Goal: Information Seeking & Learning: Learn about a topic

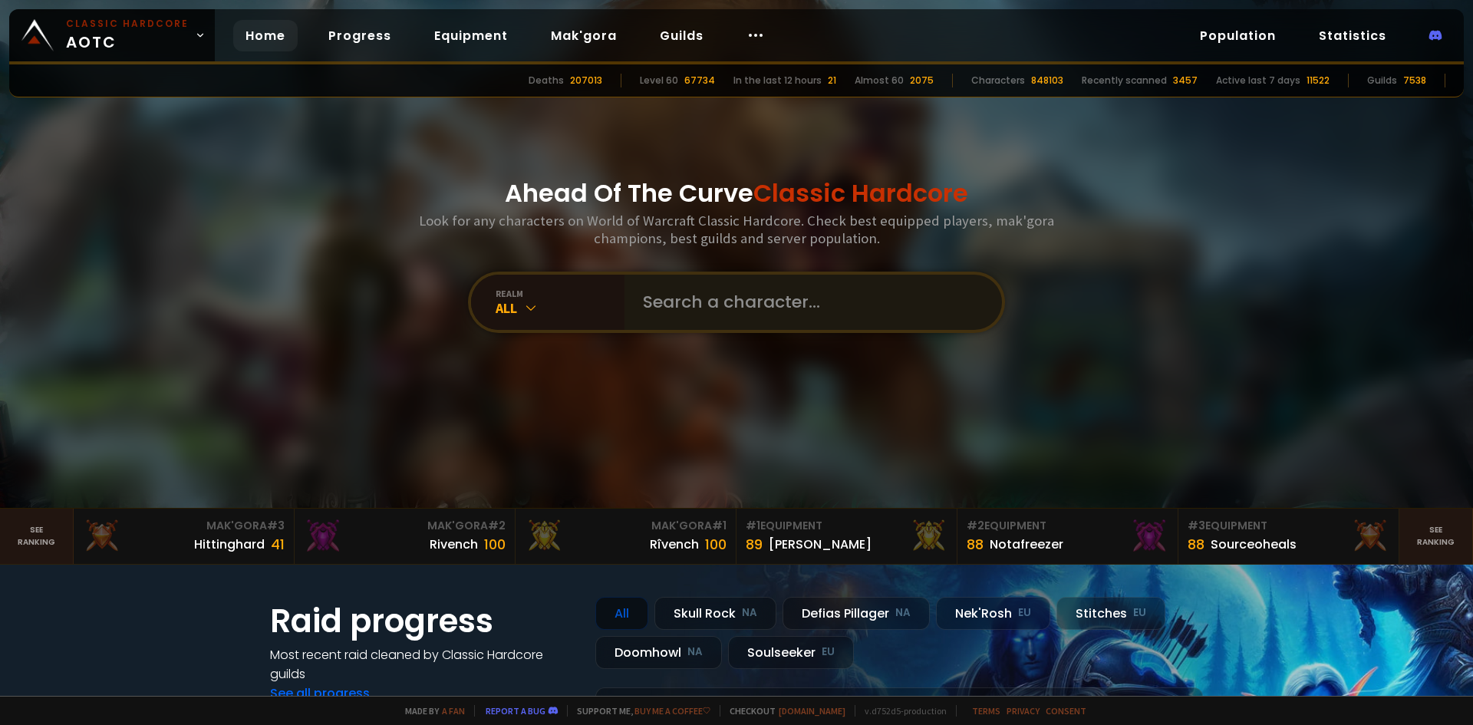
scroll to position [77, 0]
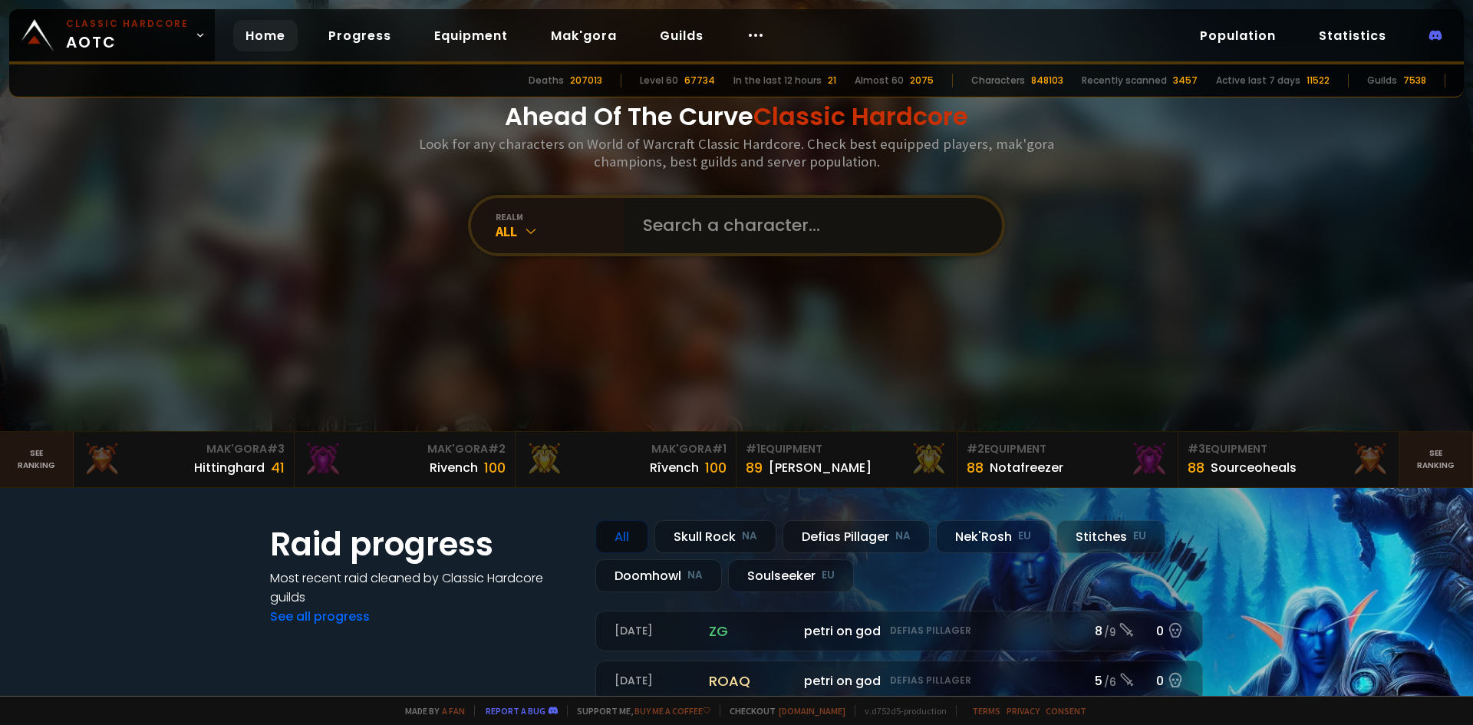
click at [699, 244] on input "text" at bounding box center [809, 225] width 350 height 55
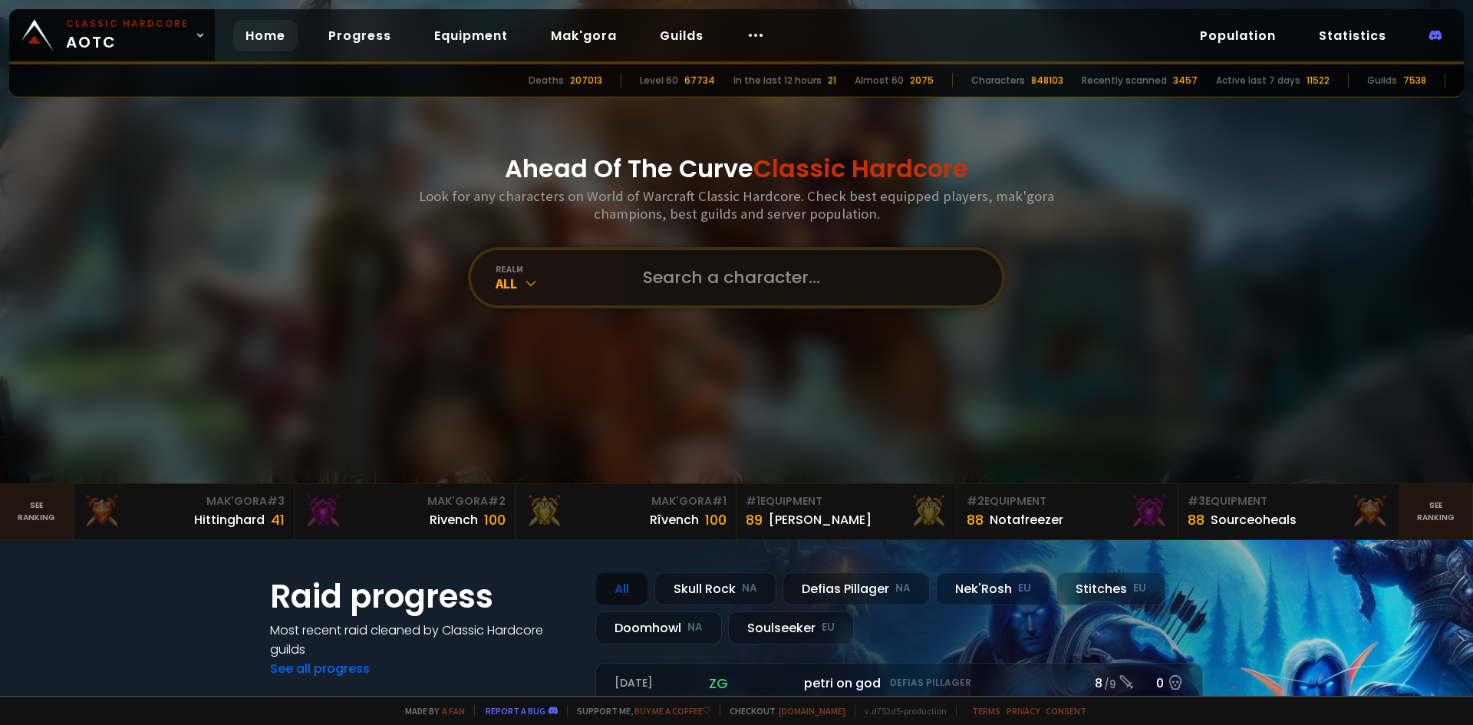
scroll to position [0, 0]
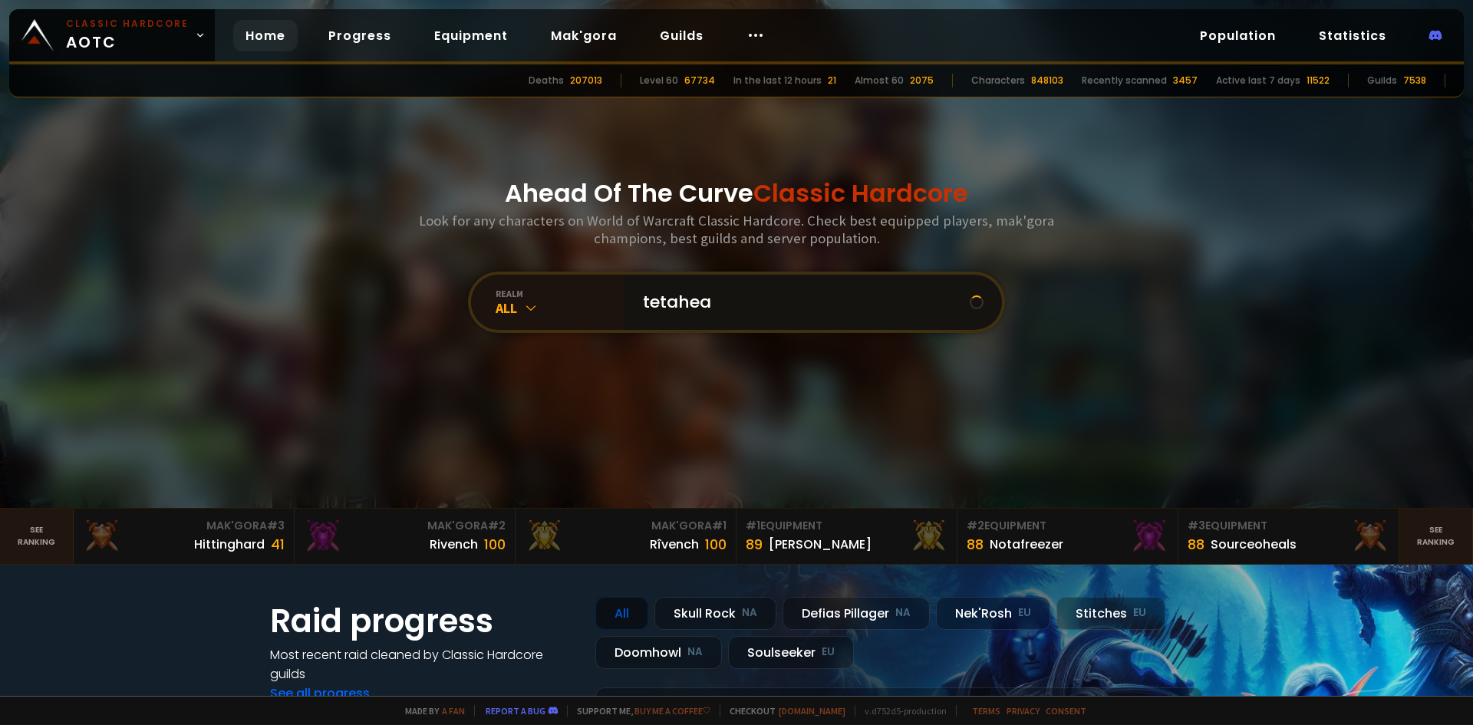
type input "tetaheal"
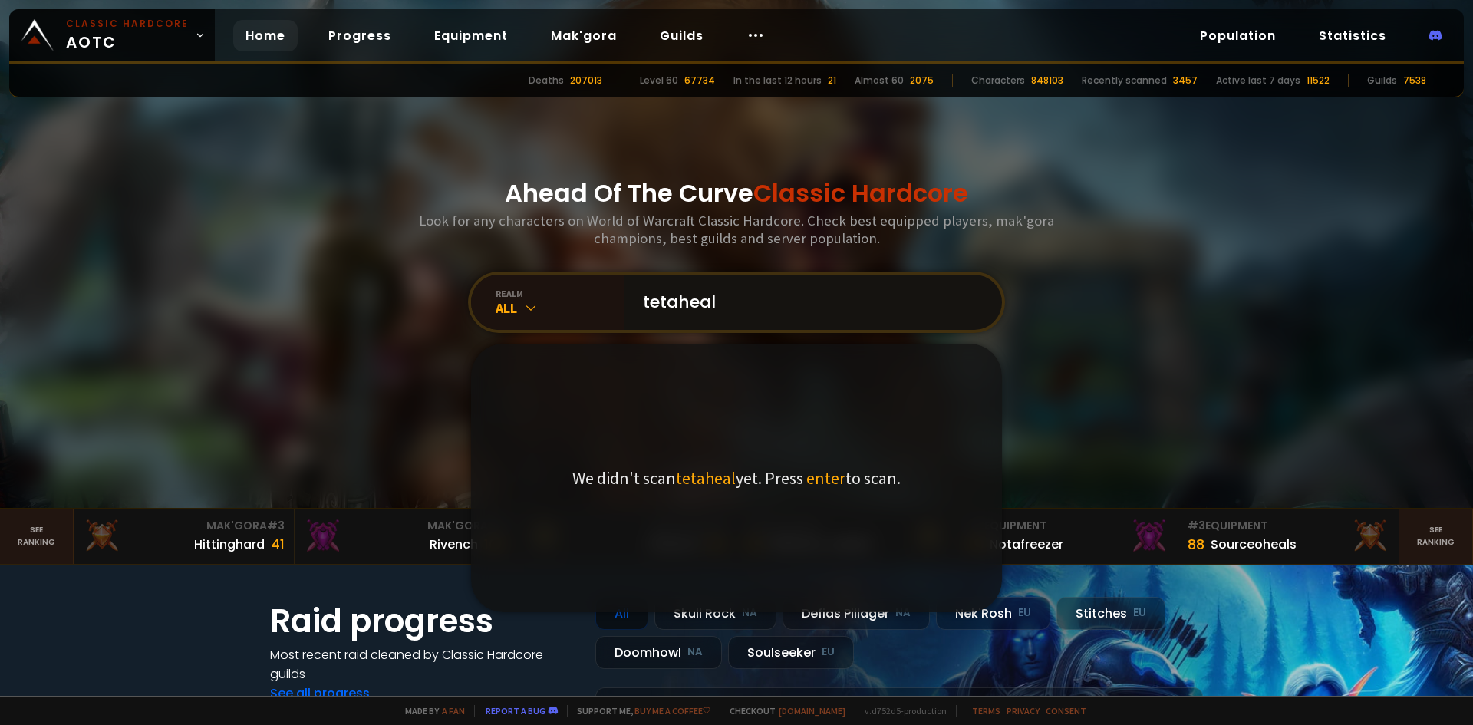
click at [733, 305] on input "tetaheal" at bounding box center [809, 302] width 350 height 55
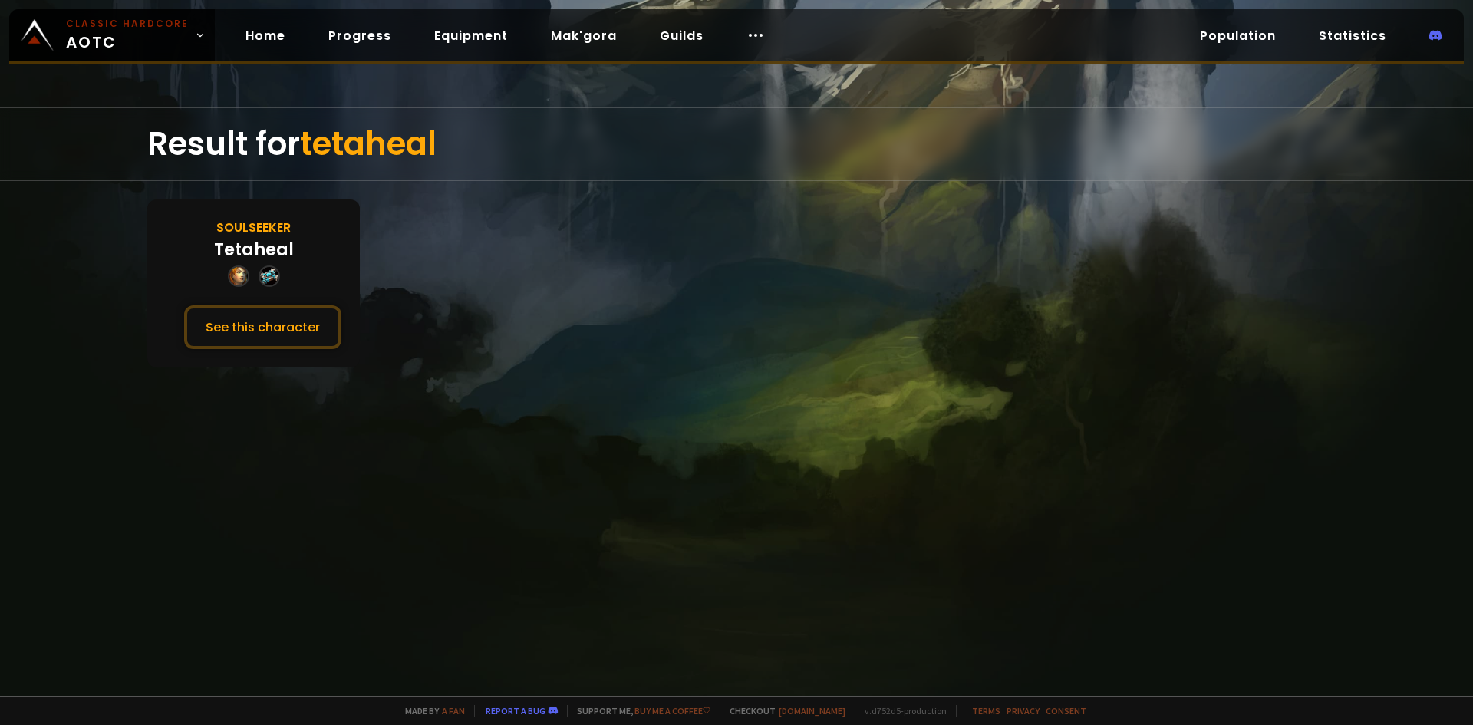
click at [220, 272] on div "Soulseeker Tetaheal See this character" at bounding box center [253, 283] width 213 height 168
click at [223, 316] on button "See this character" at bounding box center [262, 327] width 157 height 44
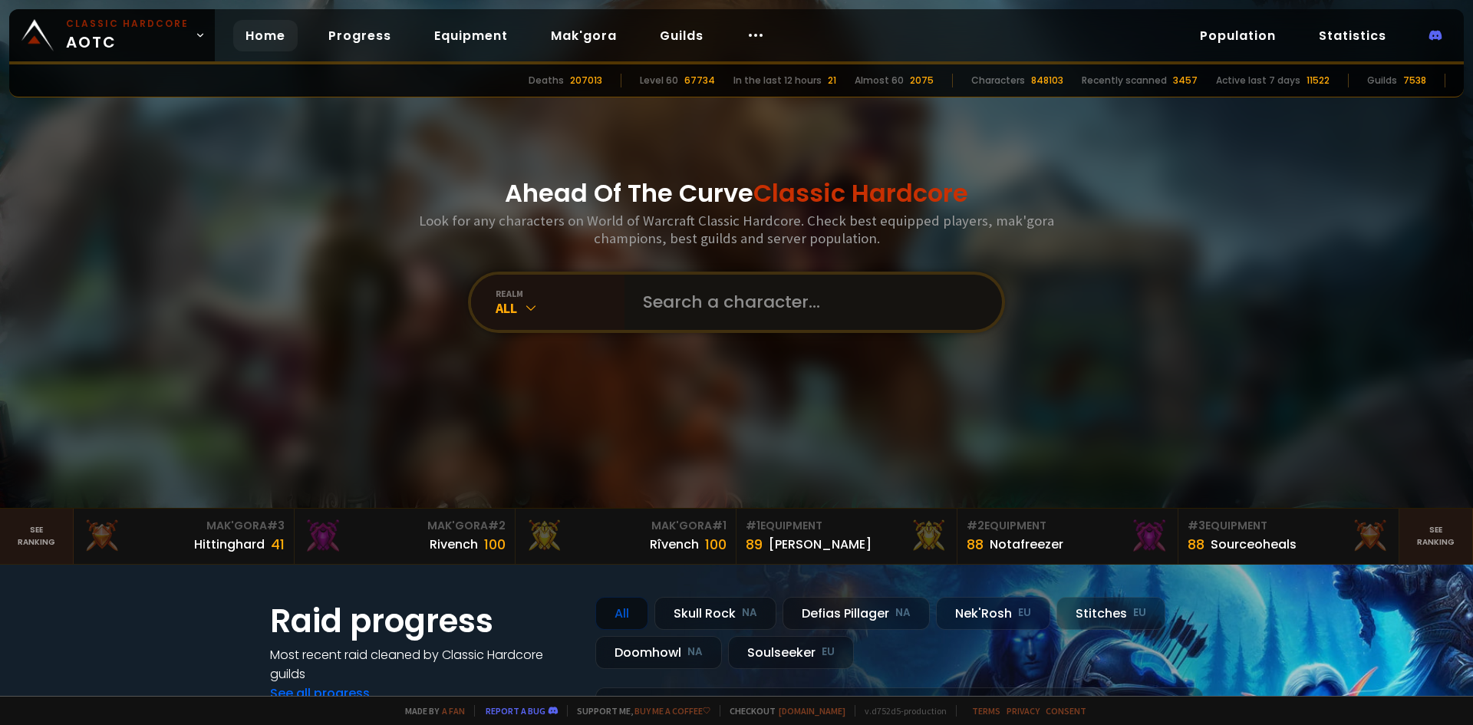
click at [750, 307] on input "text" at bounding box center [809, 302] width 350 height 55
type input "[PERSON_NAME]"
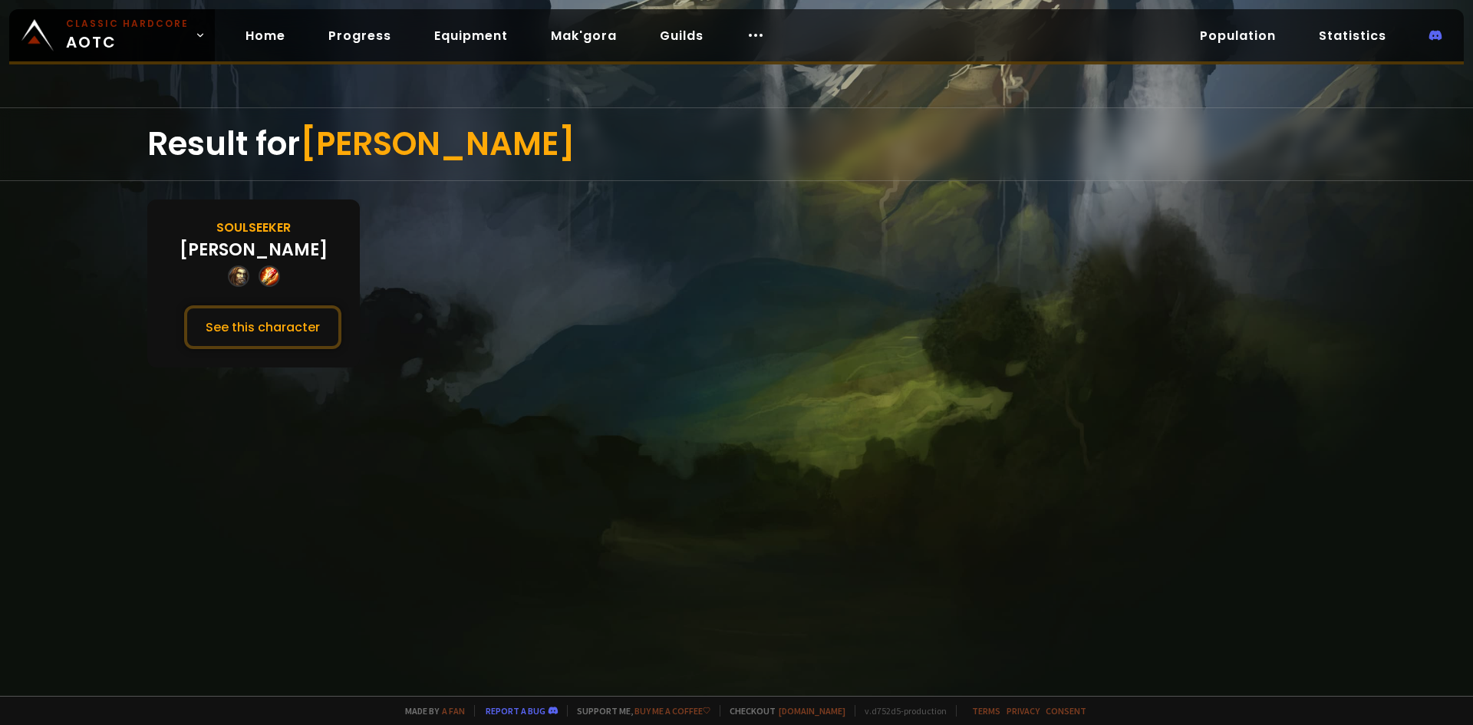
click at [260, 300] on div "Soulseeker [PERSON_NAME] See this character" at bounding box center [253, 283] width 213 height 168
click at [262, 308] on button "See this character" at bounding box center [262, 327] width 157 height 44
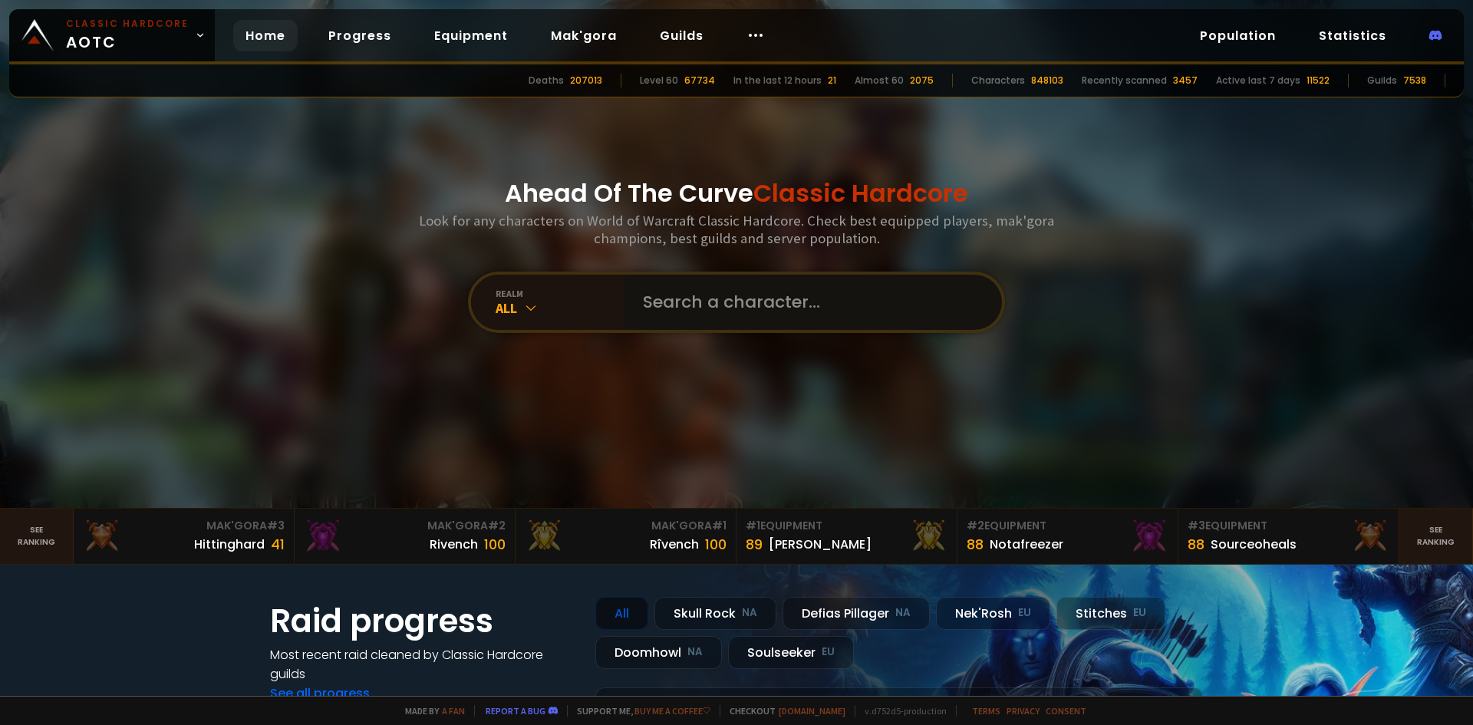
click at [753, 295] on input "text" at bounding box center [809, 302] width 350 height 55
type input "caliph"
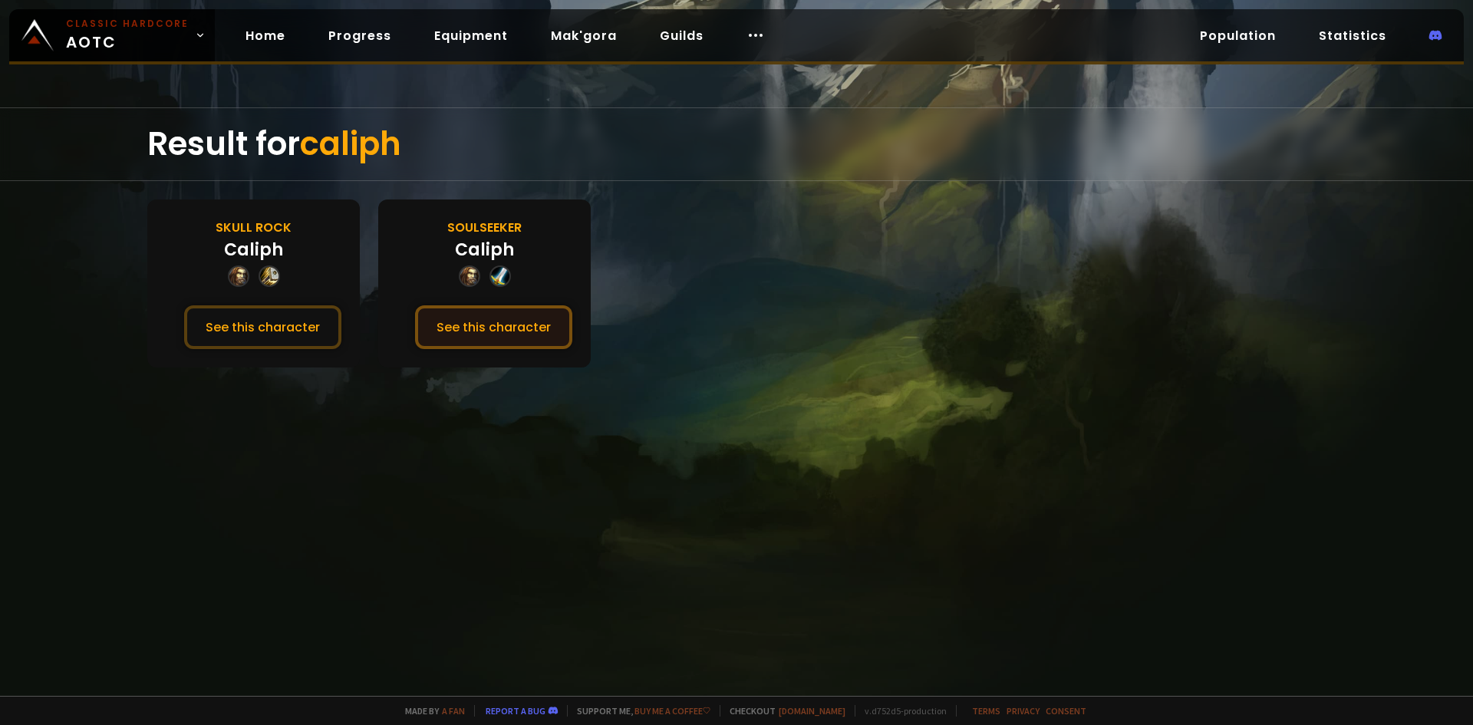
click at [542, 311] on button "See this character" at bounding box center [493, 327] width 157 height 44
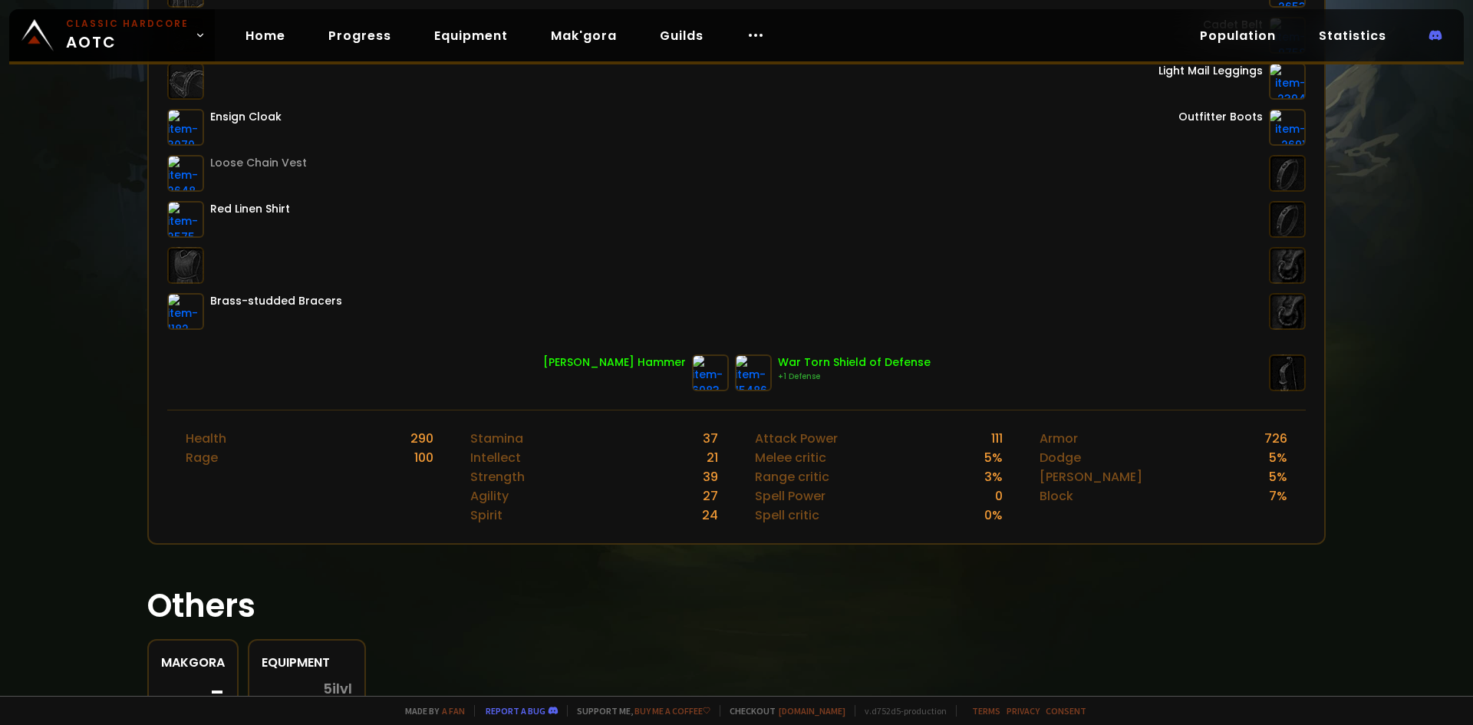
scroll to position [338, 0]
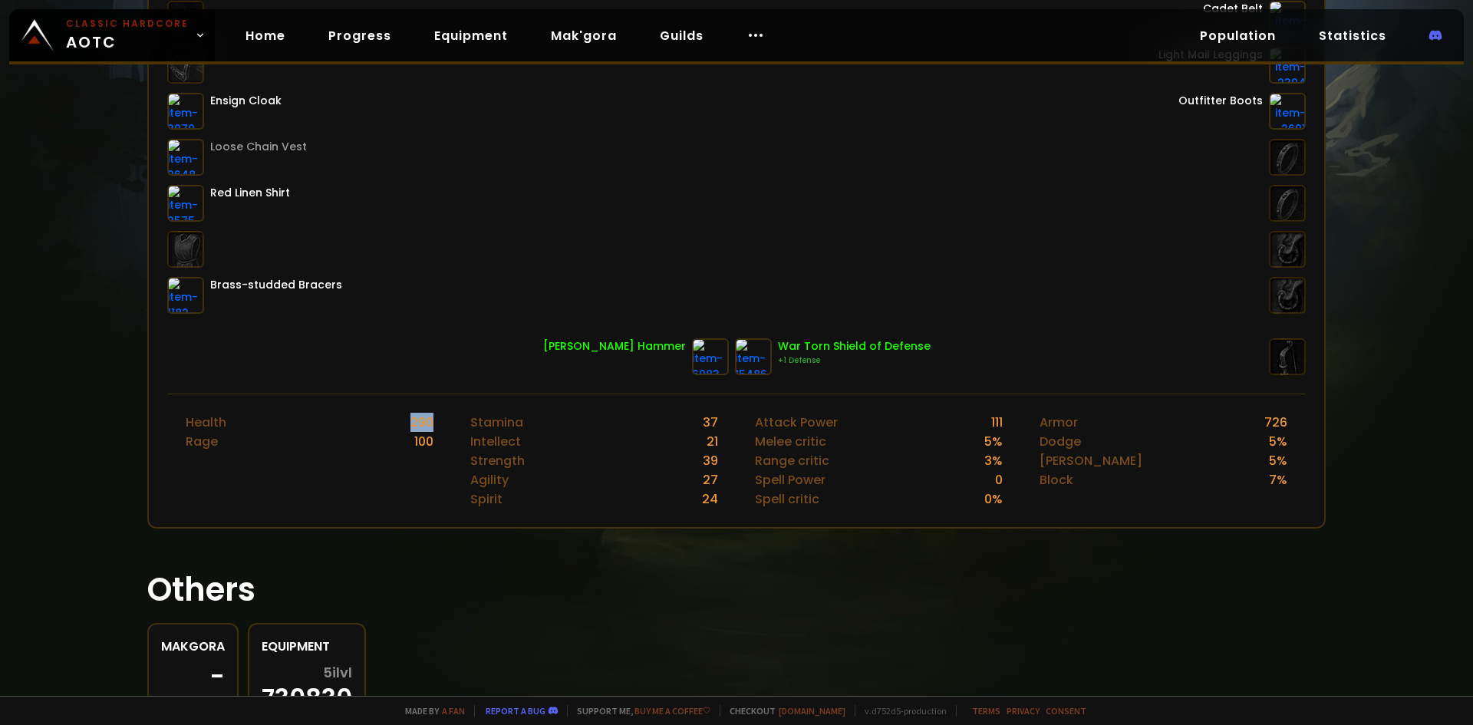
drag, startPoint x: 412, startPoint y: 425, endPoint x: 400, endPoint y: 425, distance: 11.5
click at [400, 425] on div "Health 290 Rage 100" at bounding box center [309, 460] width 285 height 133
click at [400, 425] on div "Health 290" at bounding box center [310, 422] width 248 height 19
drag, startPoint x: 400, startPoint y: 433, endPoint x: 451, endPoint y: 433, distance: 51.4
click at [451, 433] on div "Health 290 Rage 100 Stamina 37 Intellect 21 Strength 39 Agility 27 Spirit 24 At…" at bounding box center [736, 460] width 1139 height 133
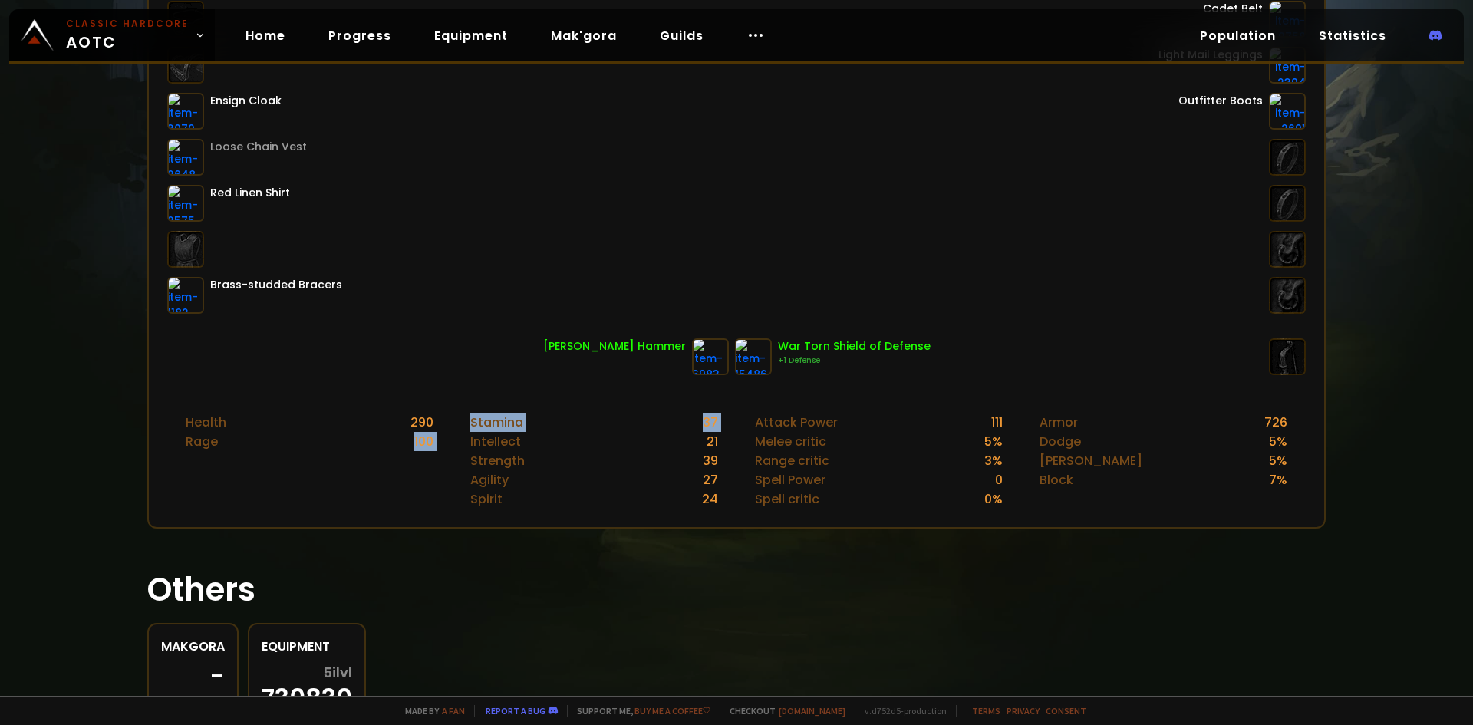
click at [440, 433] on div "Health 290 Rage 100" at bounding box center [309, 460] width 285 height 133
click at [599, 431] on div "Stamina 37" at bounding box center [594, 422] width 248 height 19
click at [1275, 421] on div "Armor 726" at bounding box center [1164, 422] width 248 height 19
click at [1275, 421] on div "726" at bounding box center [1275, 422] width 23 height 19
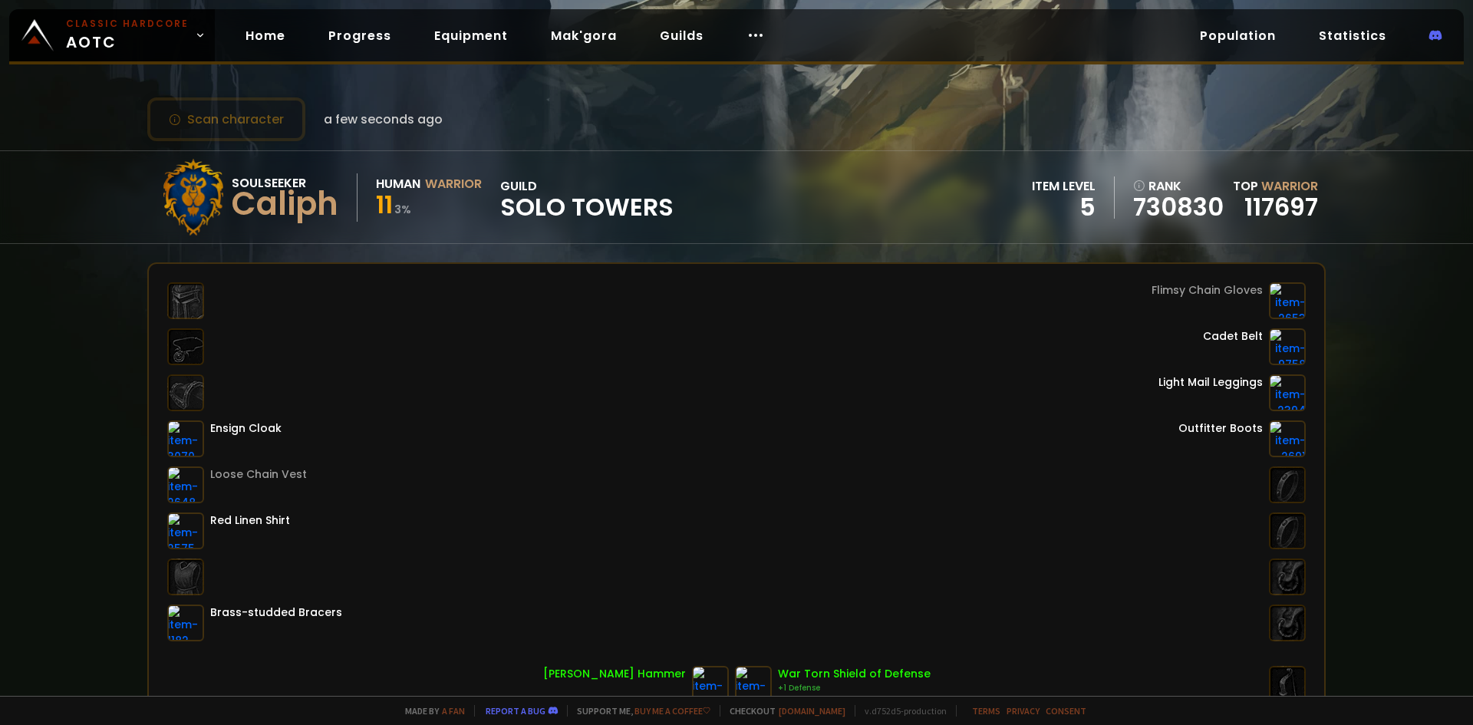
scroll to position [0, 0]
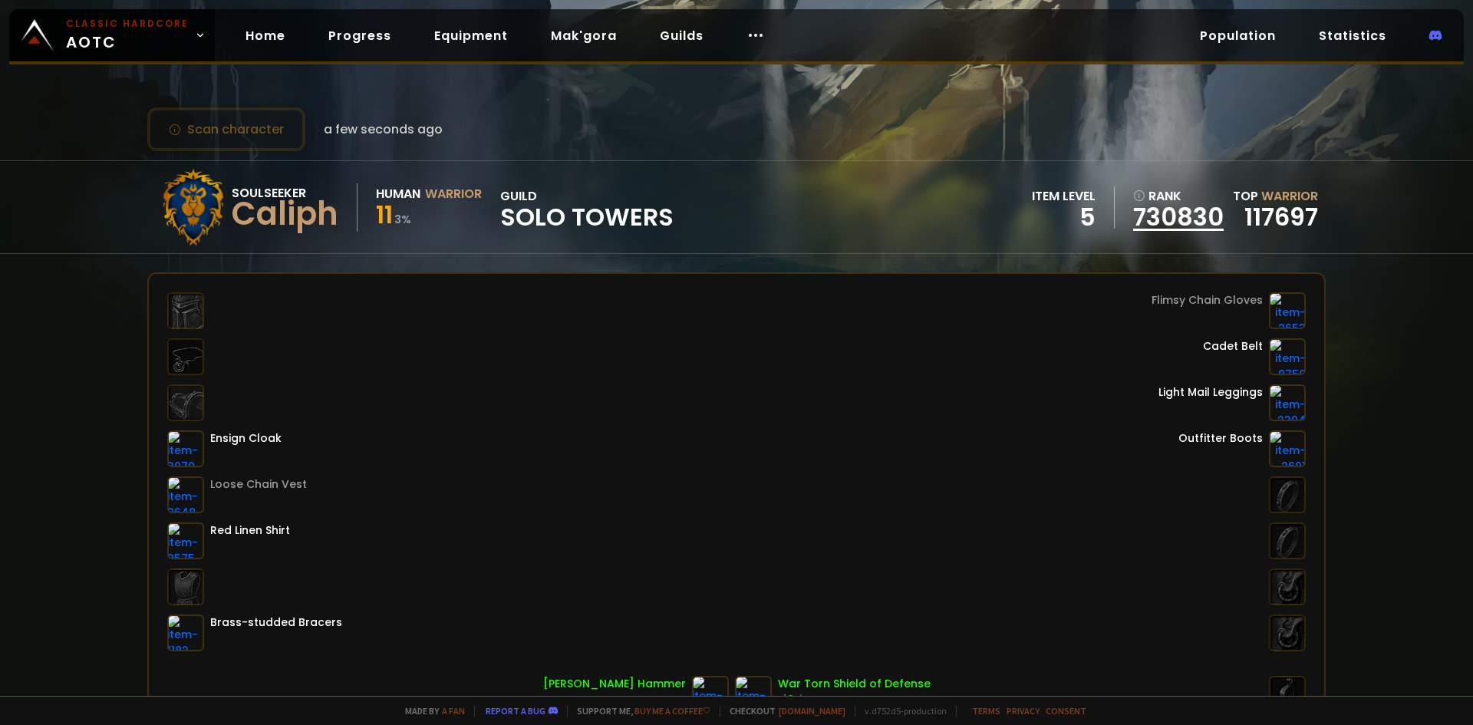
click at [1175, 215] on link "730830" at bounding box center [1178, 217] width 91 height 23
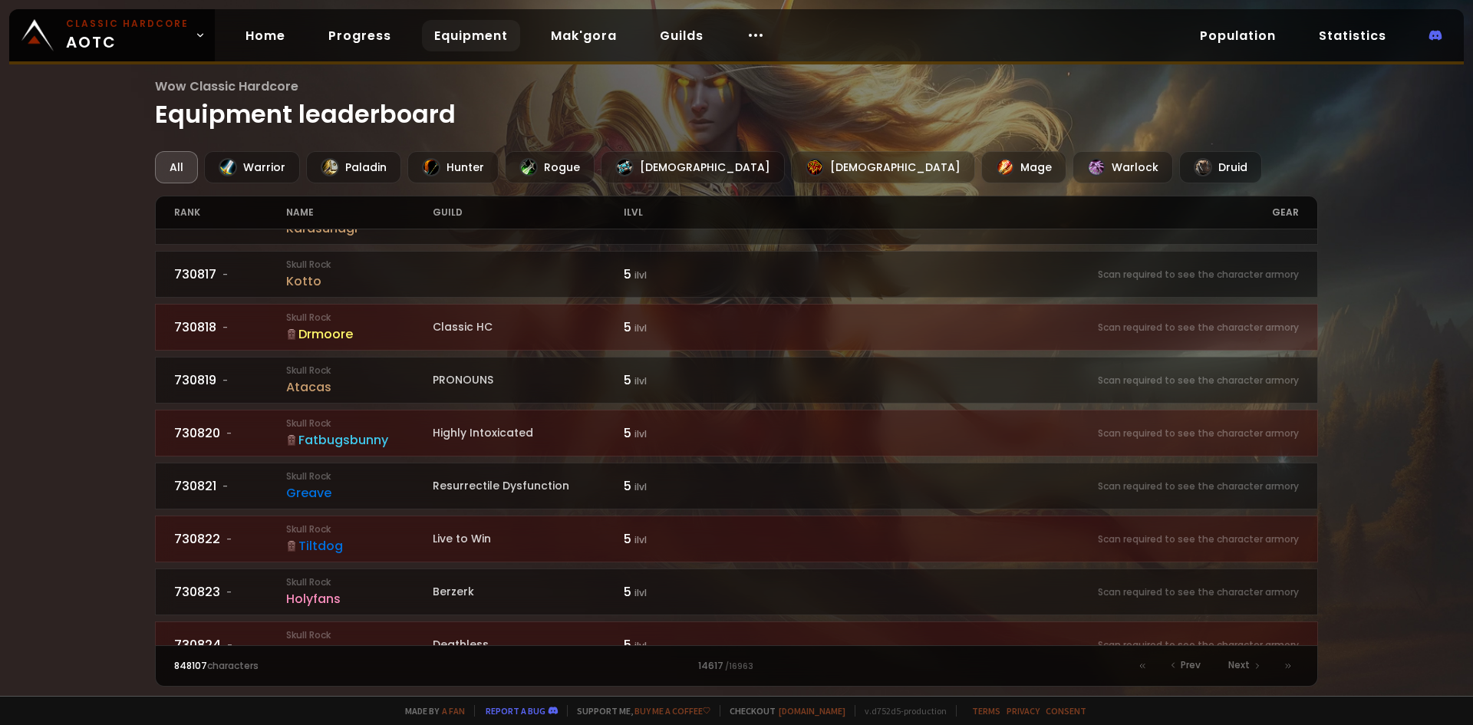
scroll to position [1079, 0]
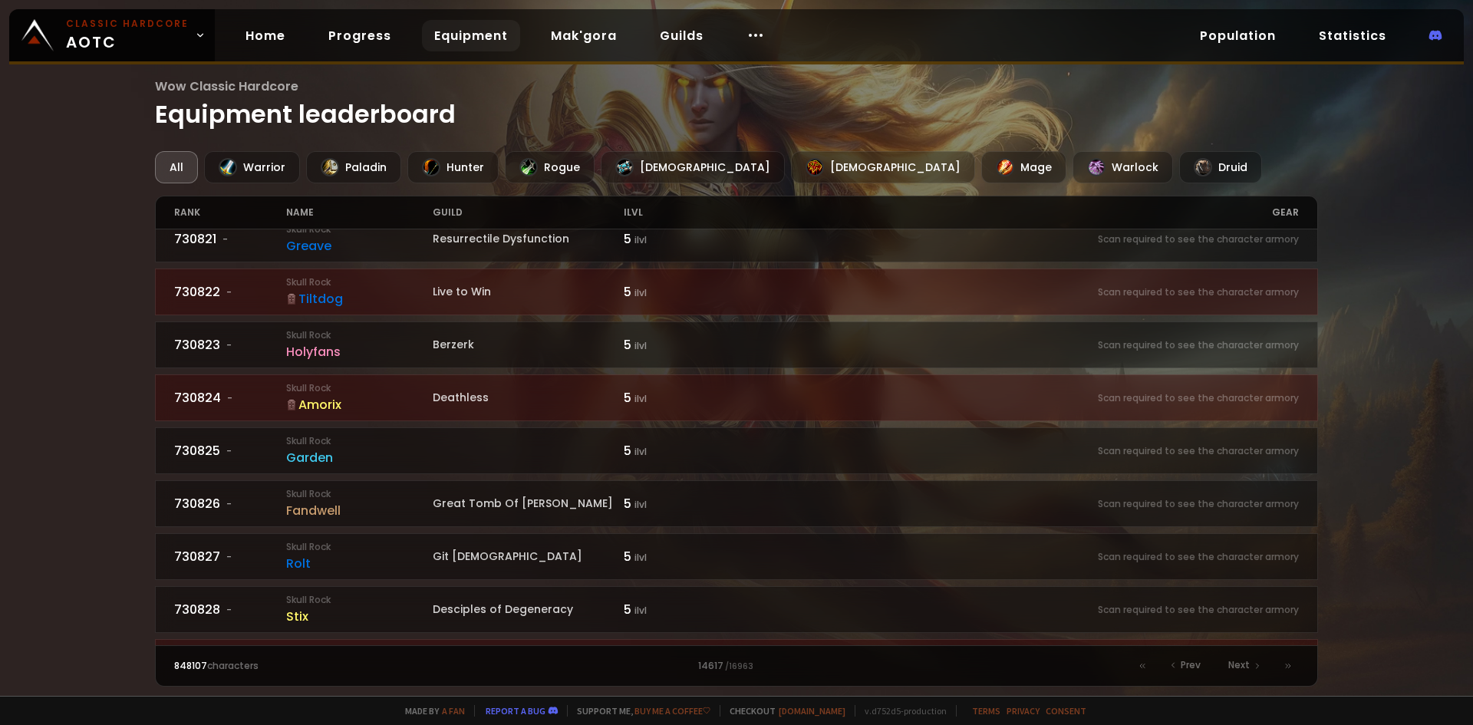
click at [710, 664] on div "14617 / 16963" at bounding box center [736, 666] width 562 height 14
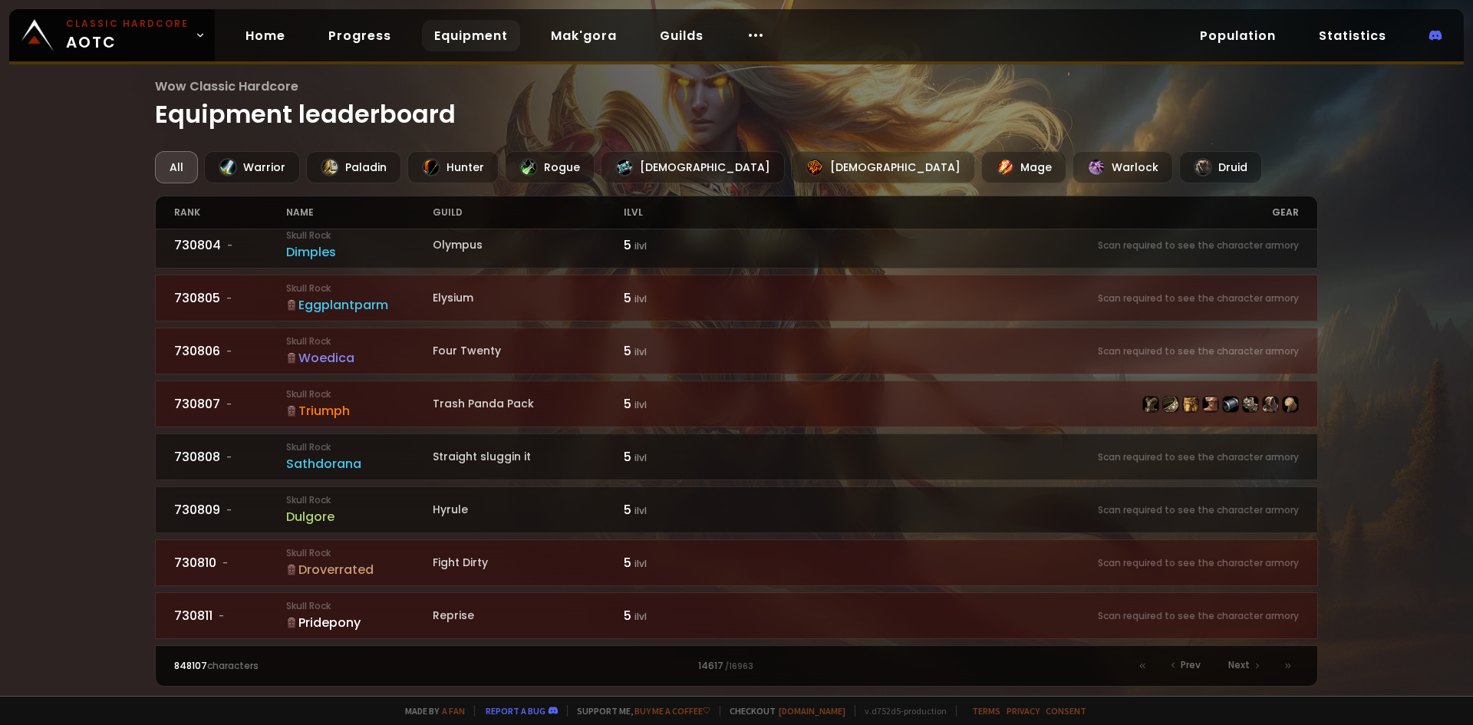
scroll to position [0, 0]
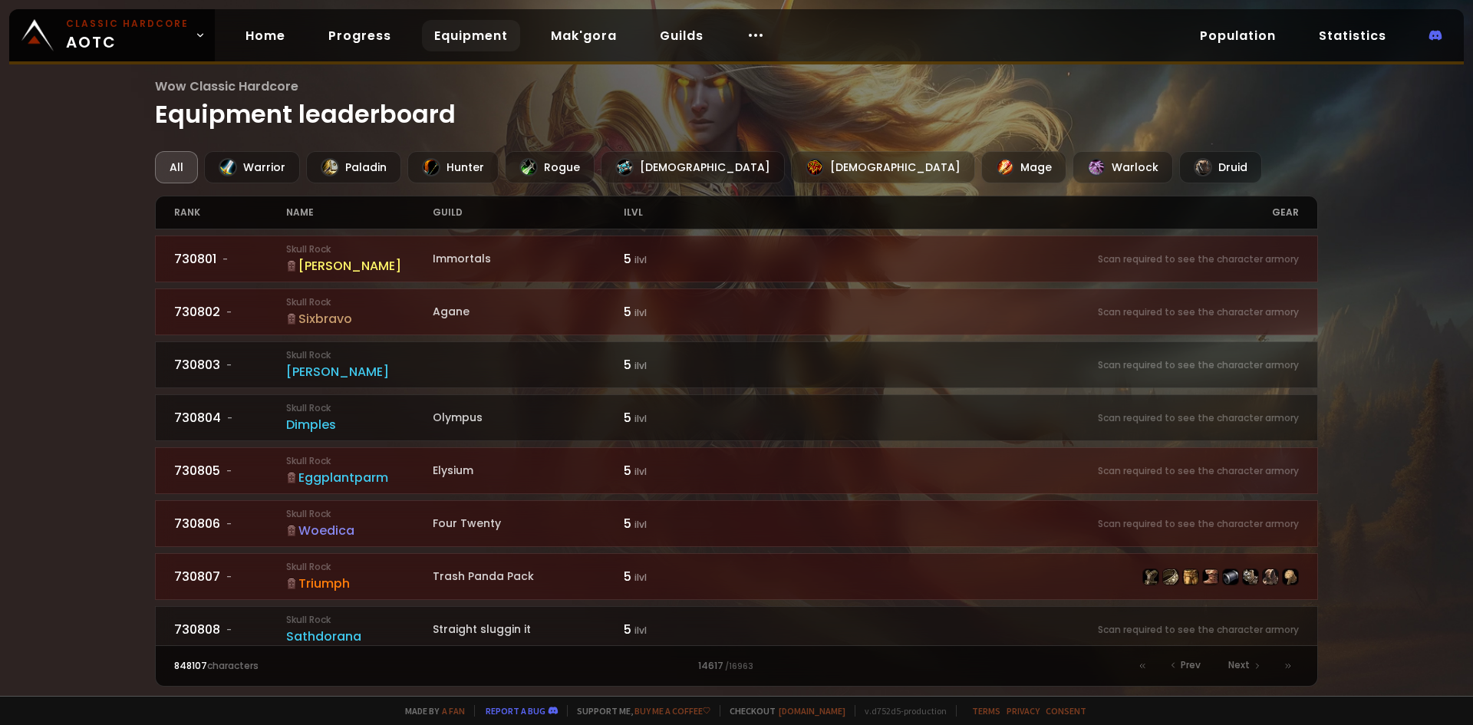
click at [181, 178] on div "All" at bounding box center [176, 167] width 43 height 32
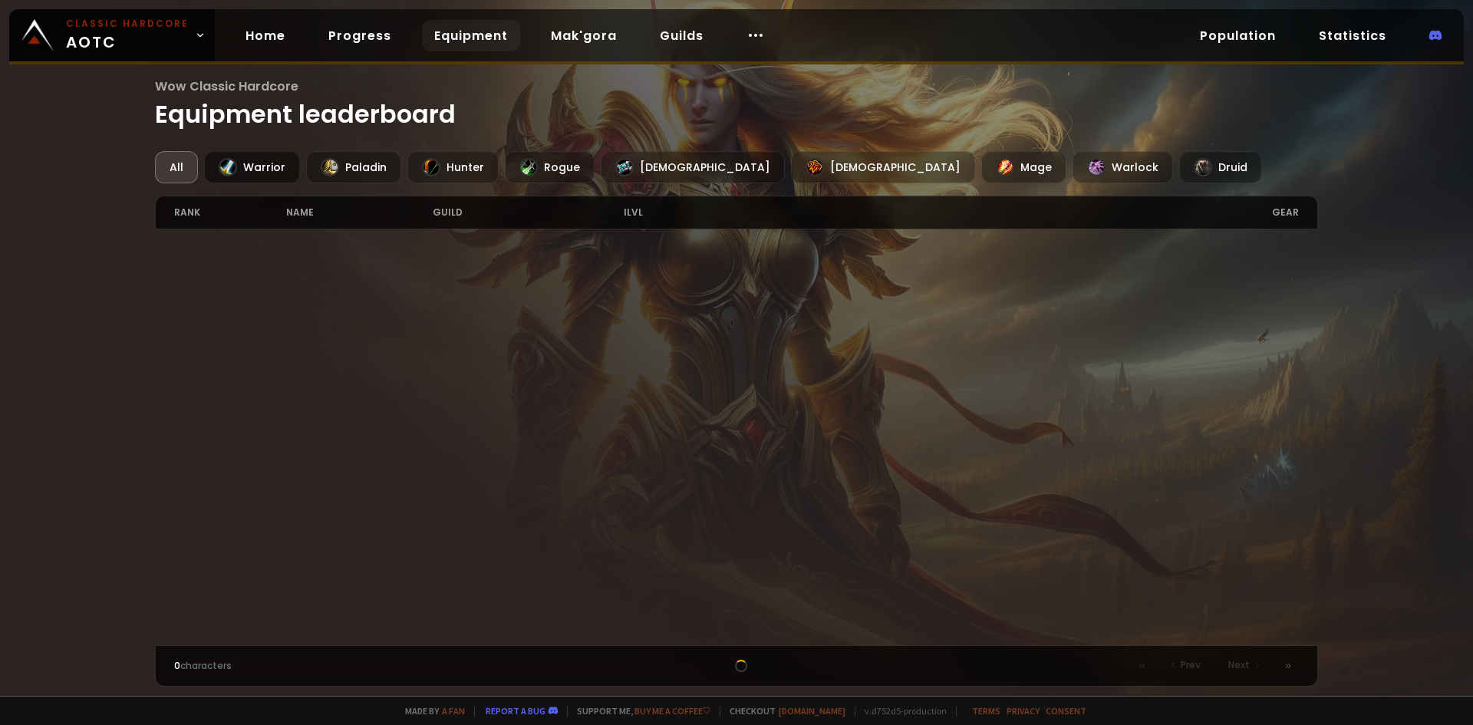
click at [234, 157] on div "Warrior" at bounding box center [252, 167] width 96 height 32
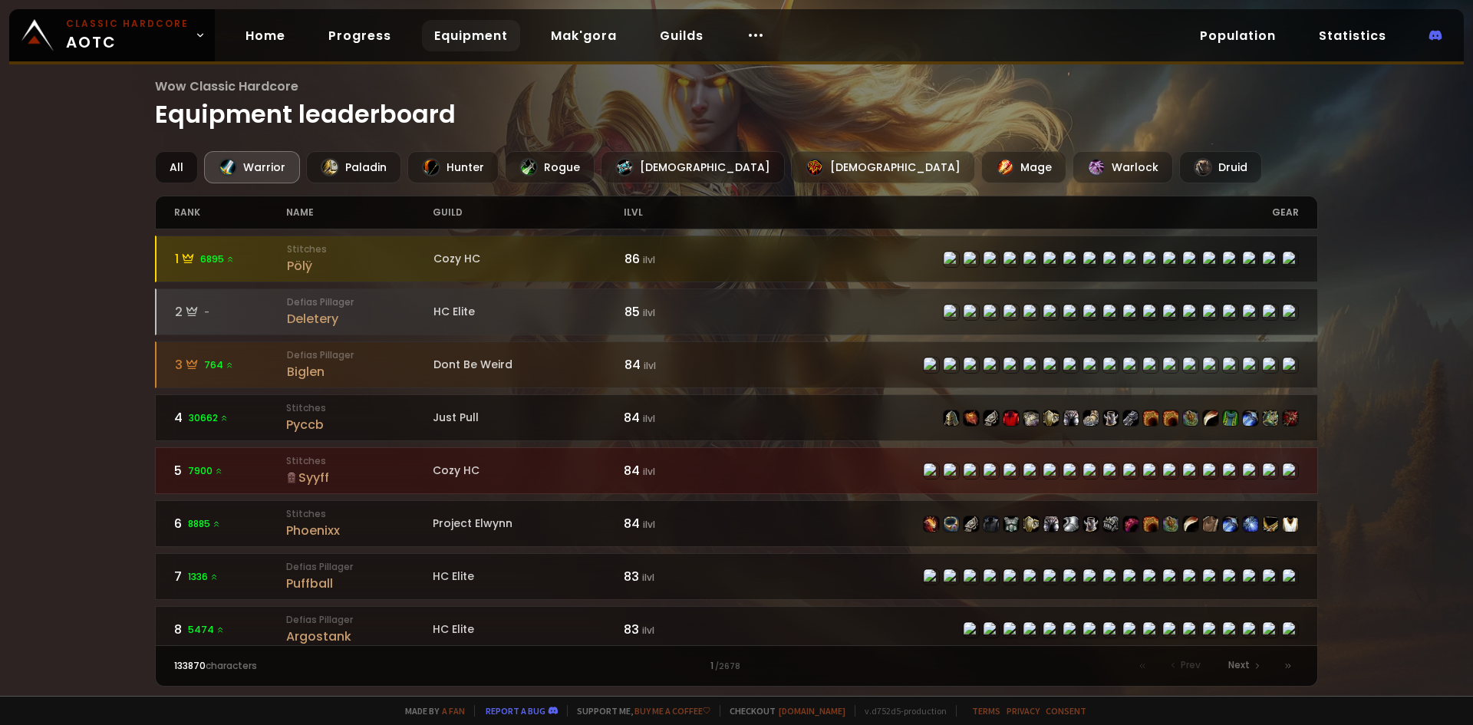
click at [191, 163] on div "All" at bounding box center [176, 167] width 43 height 32
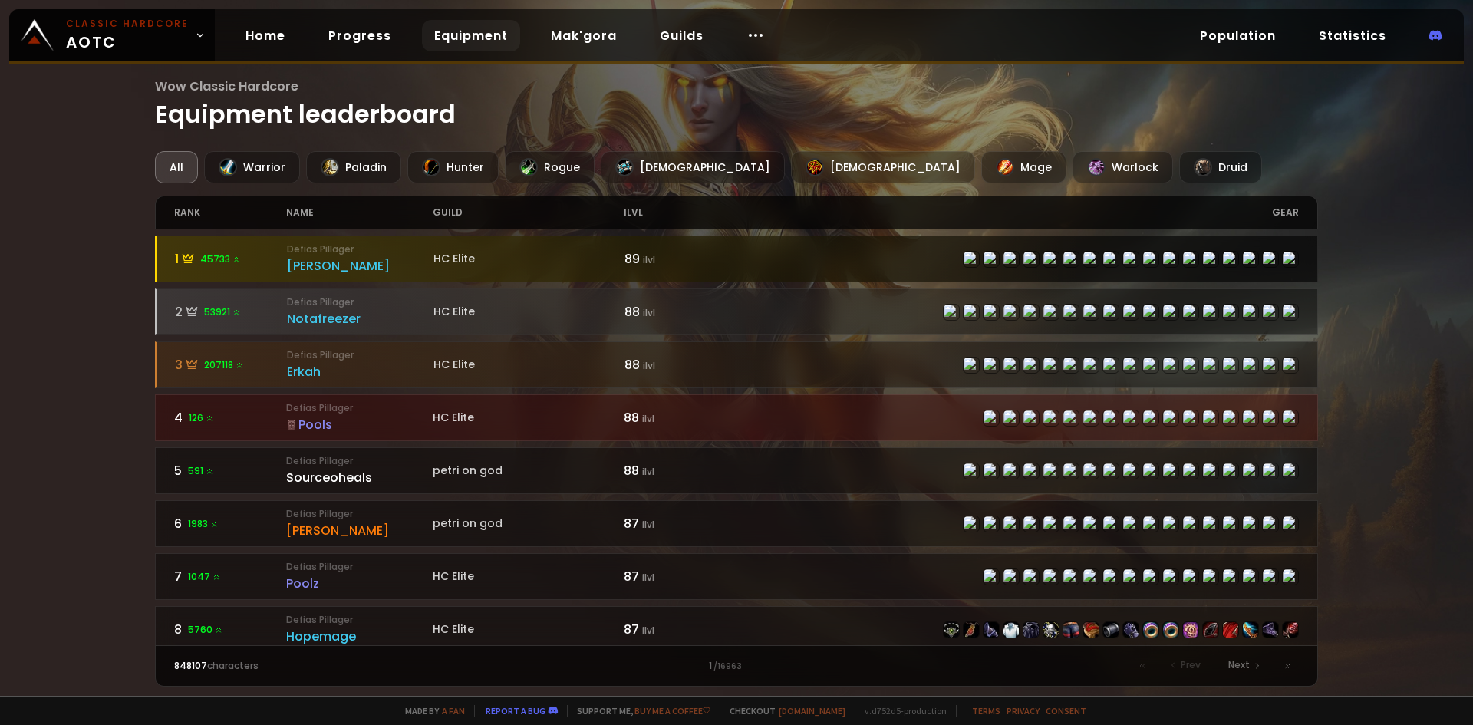
click at [595, 248] on div at bounding box center [738, 258] width 1162 height 45
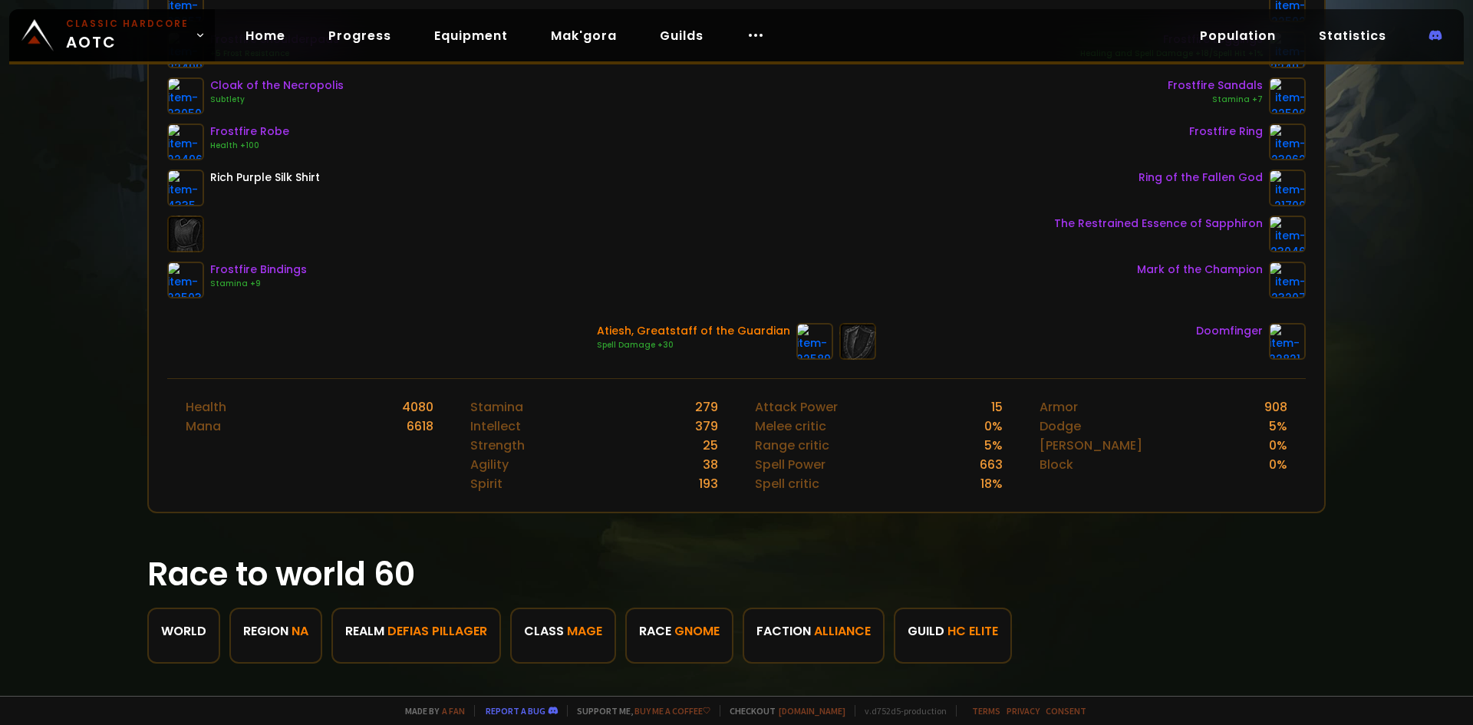
scroll to position [384, 0]
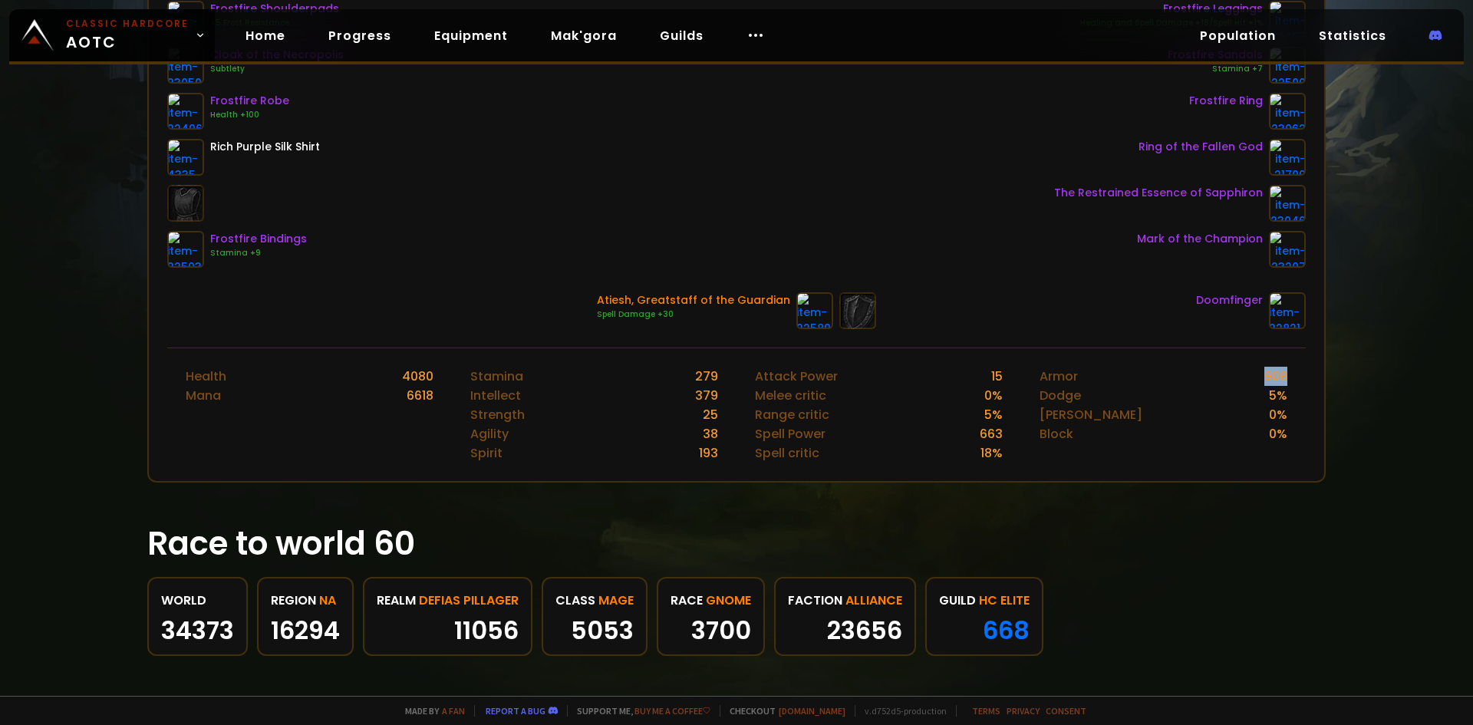
drag, startPoint x: 1242, startPoint y: 372, endPoint x: 1277, endPoint y: 378, distance: 35.8
click at [1277, 378] on div "Armor 908 Dodge 5 % Parry 0 % Block 0 %" at bounding box center [1163, 414] width 285 height 133
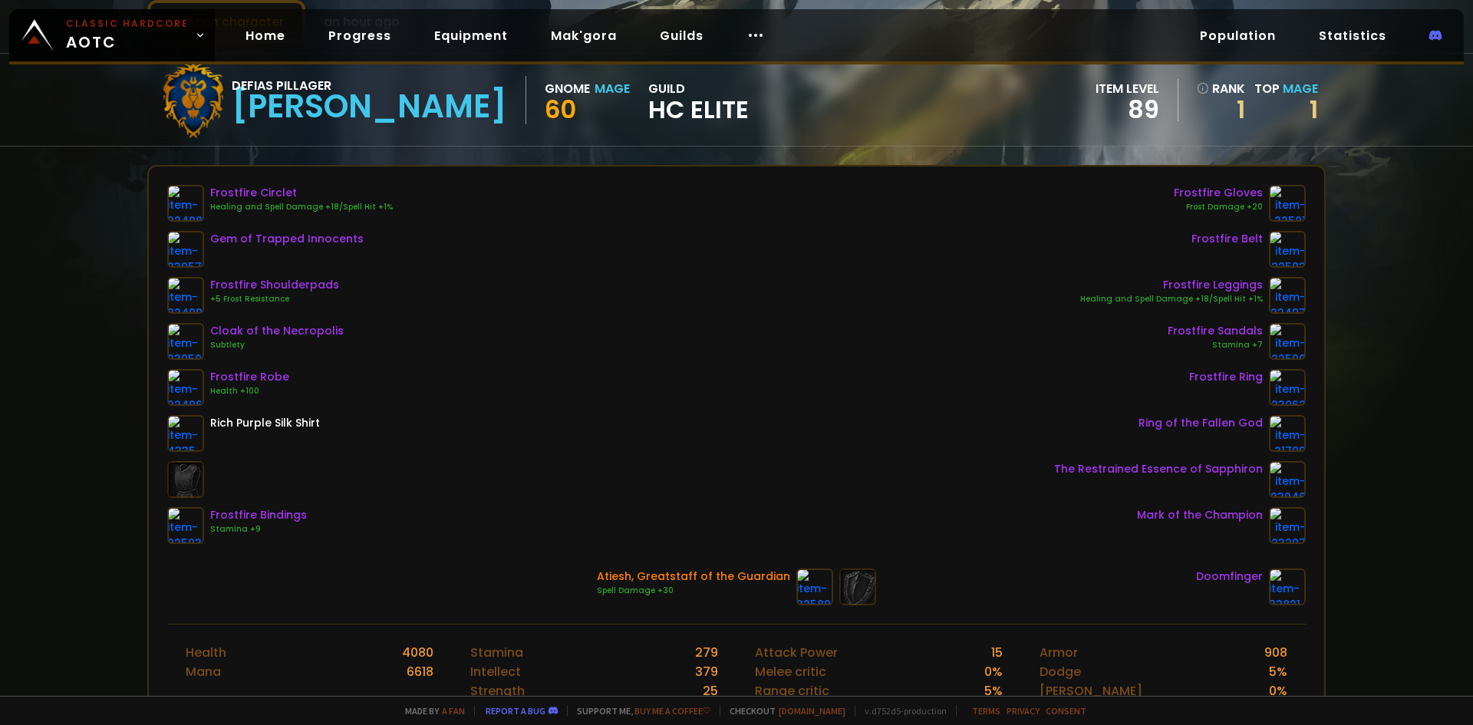
scroll to position [0, 0]
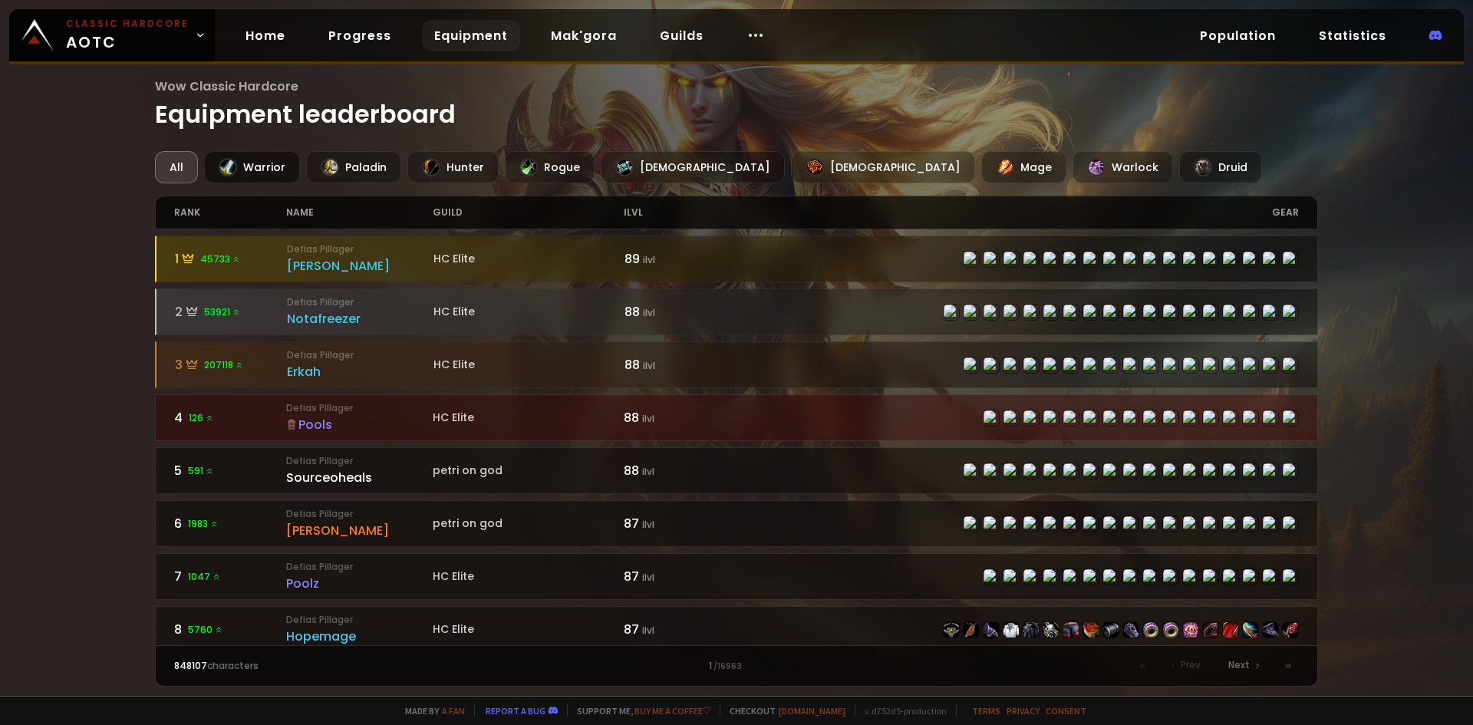
click at [246, 173] on div "Warrior" at bounding box center [252, 167] width 96 height 32
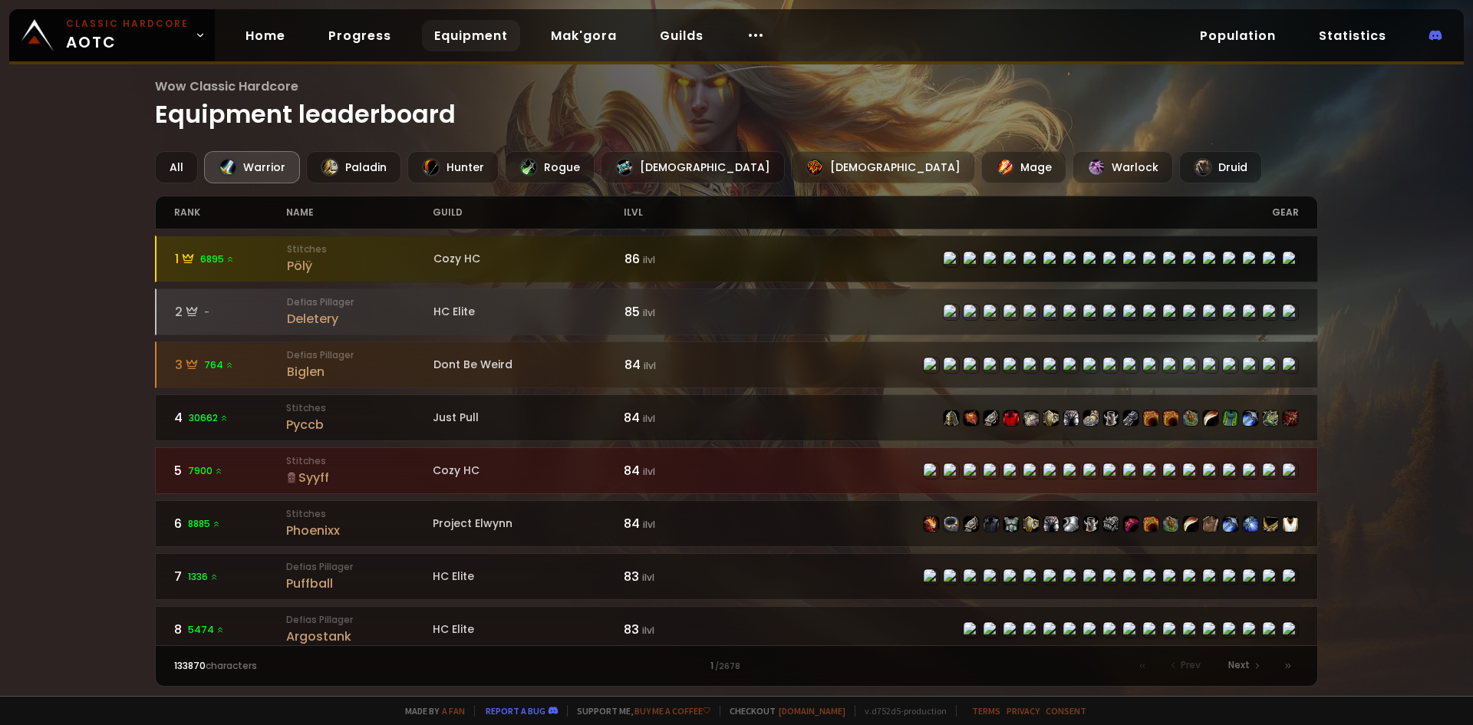
click at [373, 278] on div at bounding box center [738, 258] width 1162 height 45
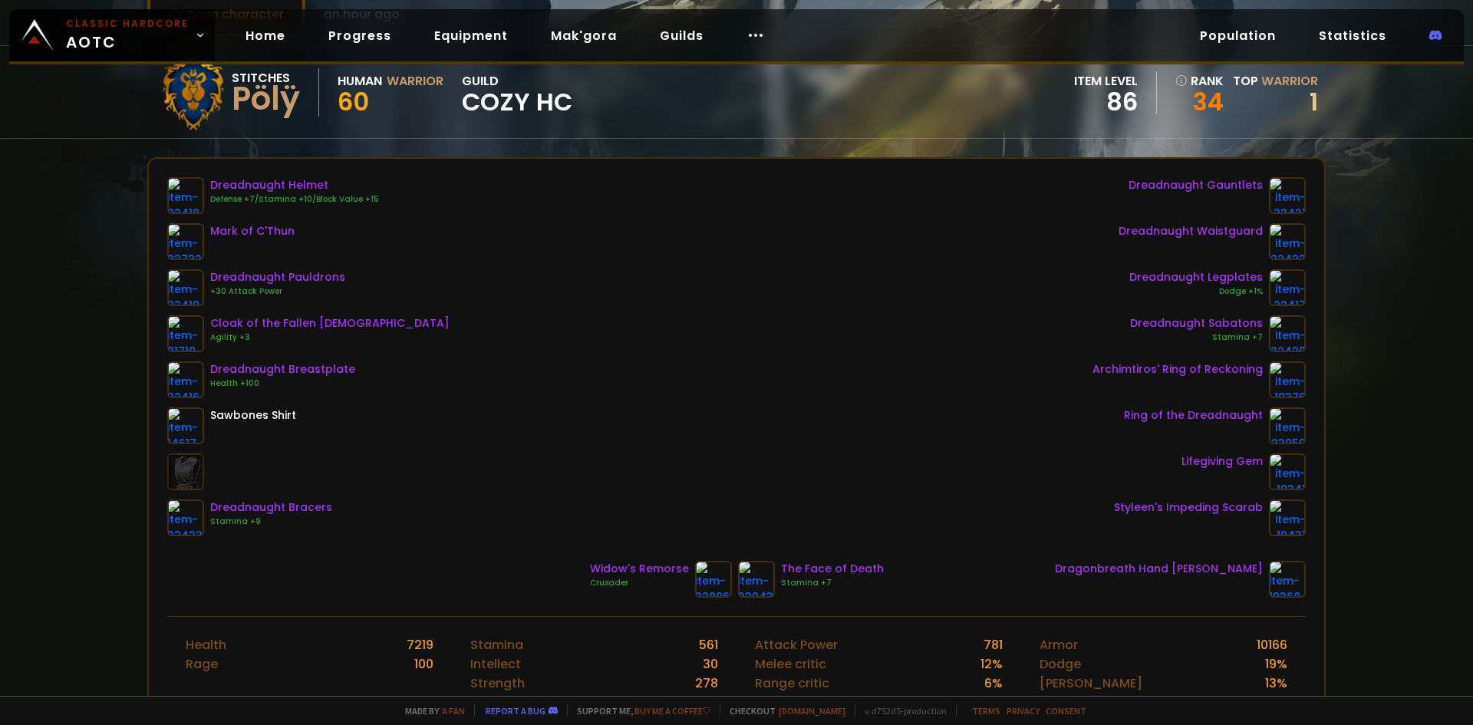
scroll to position [153, 0]
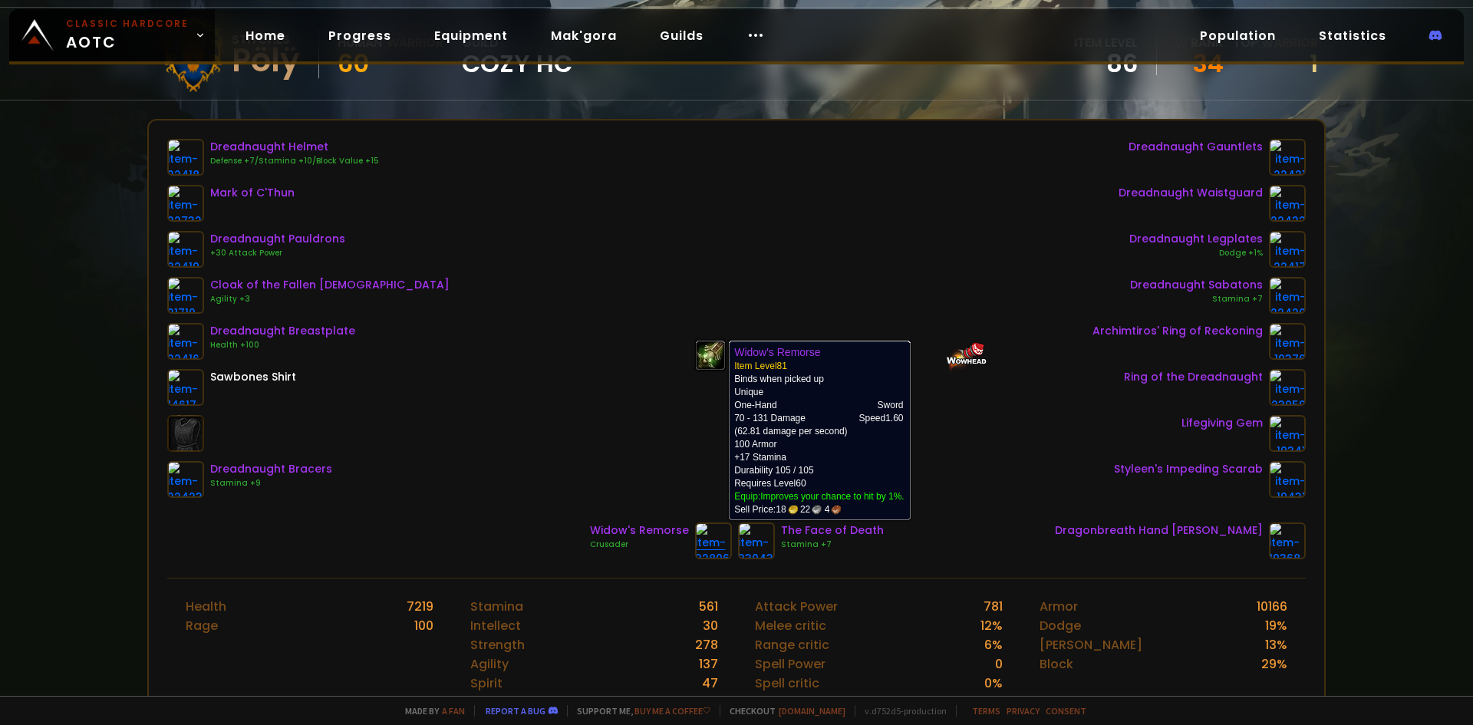
click at [696, 541] on img at bounding box center [713, 540] width 37 height 37
click at [704, 538] on img at bounding box center [713, 540] width 37 height 37
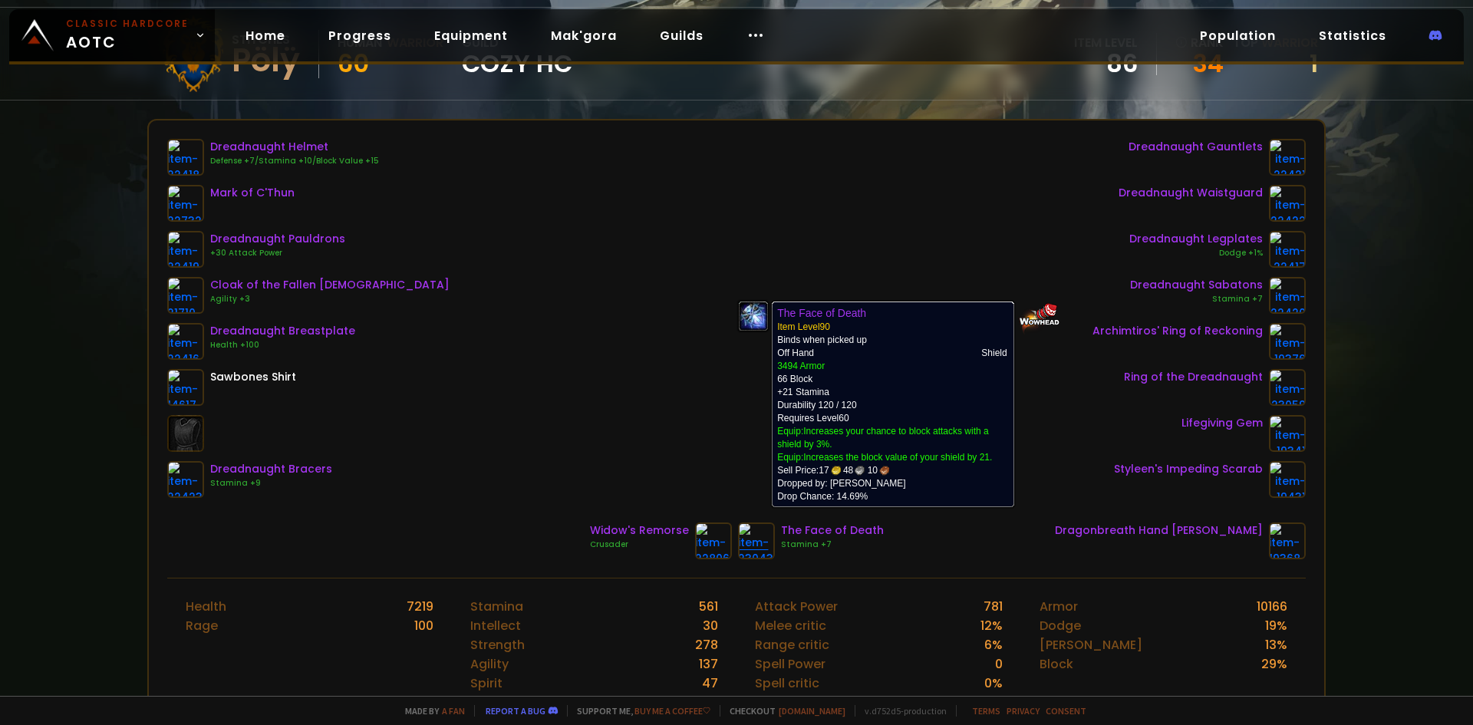
click at [754, 541] on img at bounding box center [756, 540] width 37 height 37
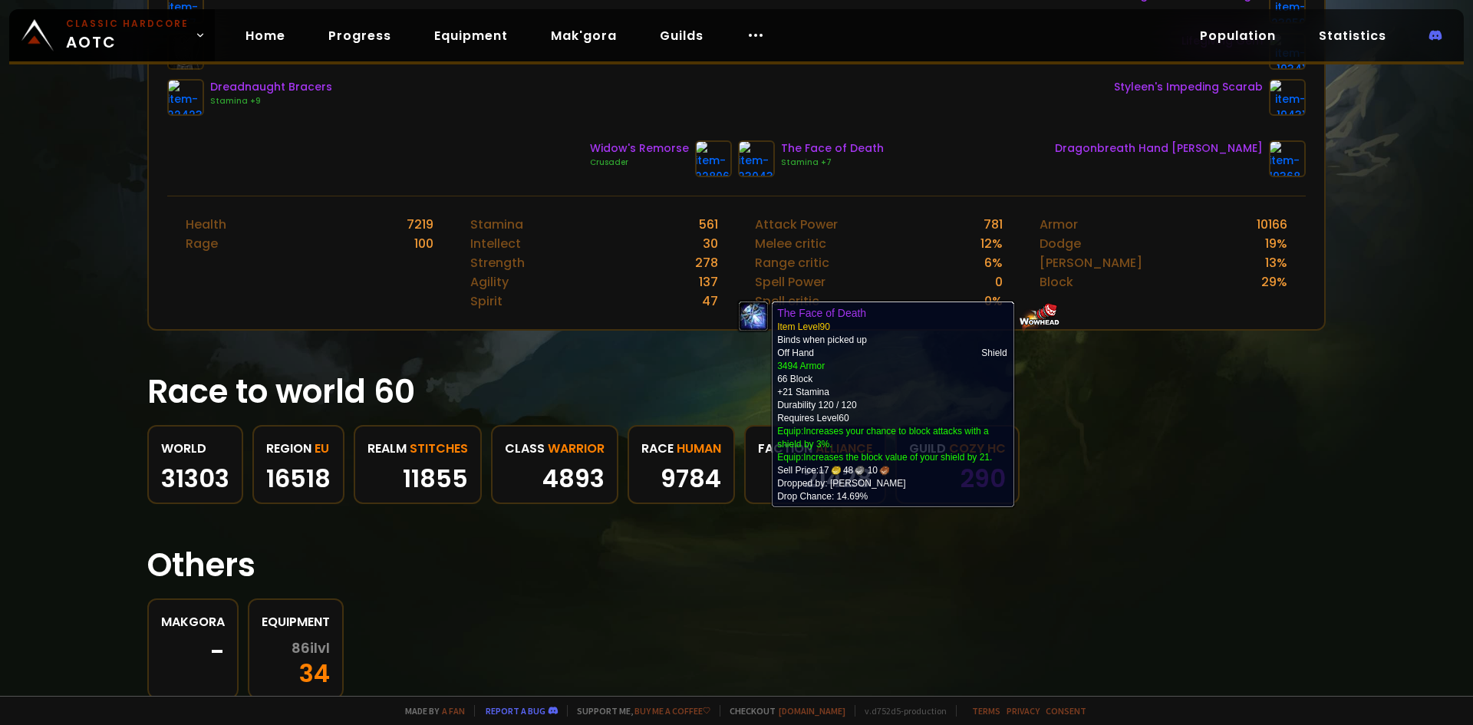
scroll to position [537, 0]
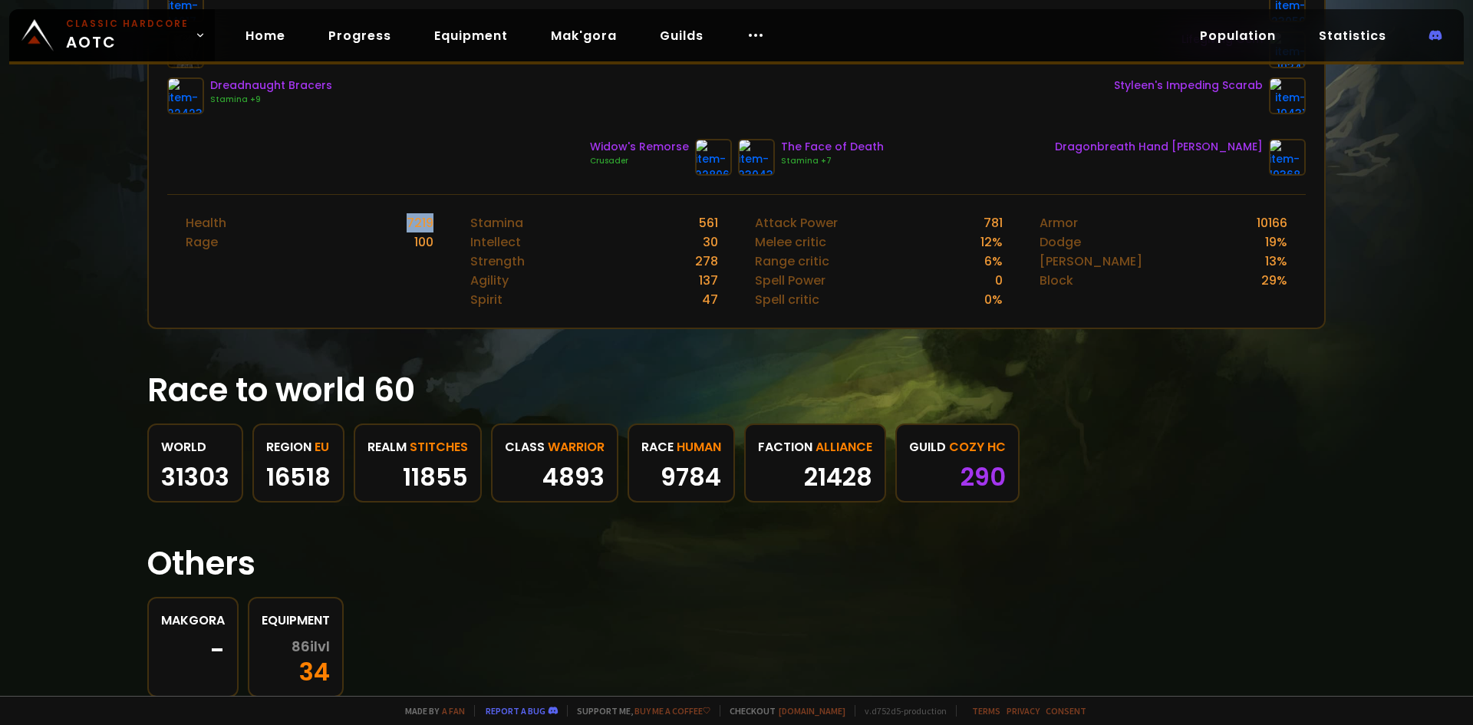
drag, startPoint x: 432, startPoint y: 224, endPoint x: 390, endPoint y: 220, distance: 42.4
click at [390, 220] on div "Health 7219 Rage 100" at bounding box center [309, 261] width 285 height 133
click at [390, 220] on div "Health 7219" at bounding box center [310, 222] width 248 height 19
drag, startPoint x: 431, startPoint y: 225, endPoint x: 445, endPoint y: 225, distance: 13.8
click at [445, 225] on div "Health 7219 Rage 100" at bounding box center [309, 261] width 285 height 133
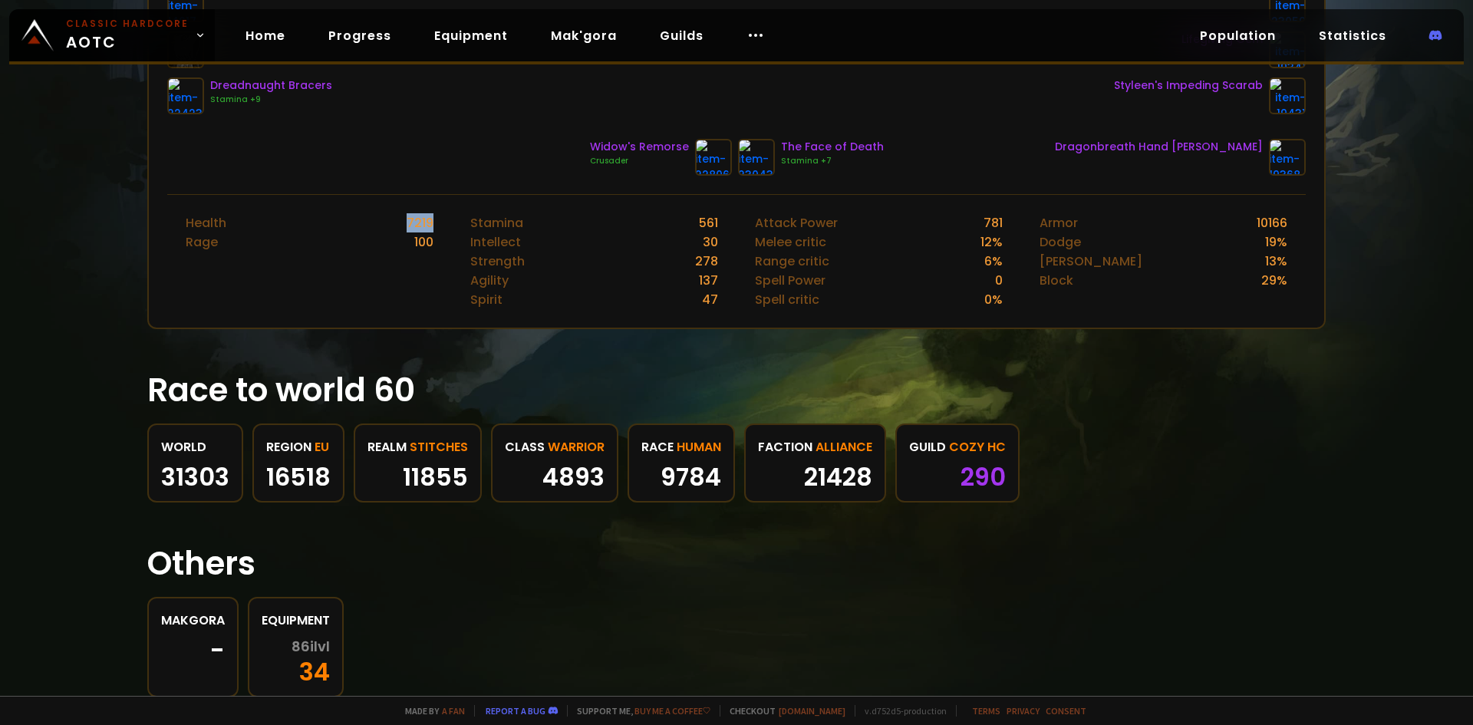
click at [445, 225] on div "Health 7219 Rage 100" at bounding box center [309, 261] width 285 height 133
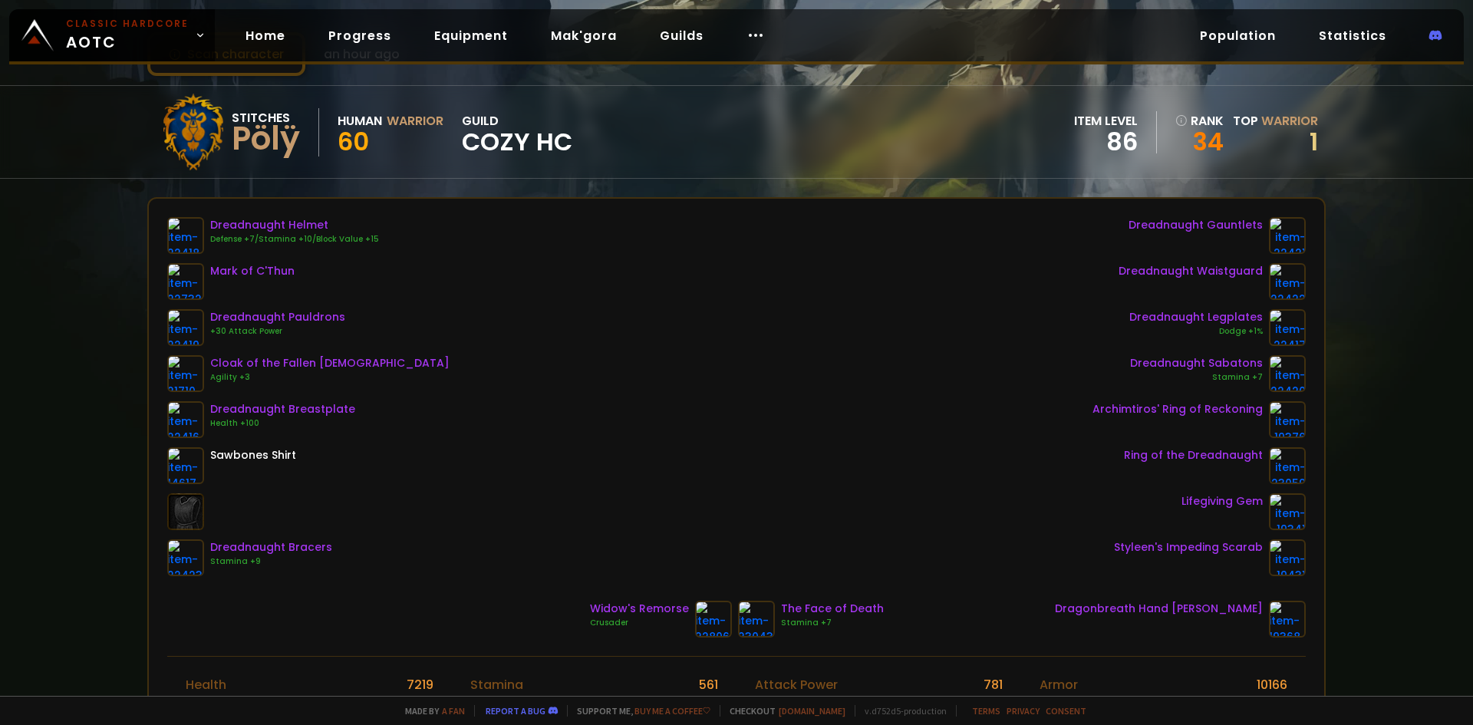
scroll to position [0, 0]
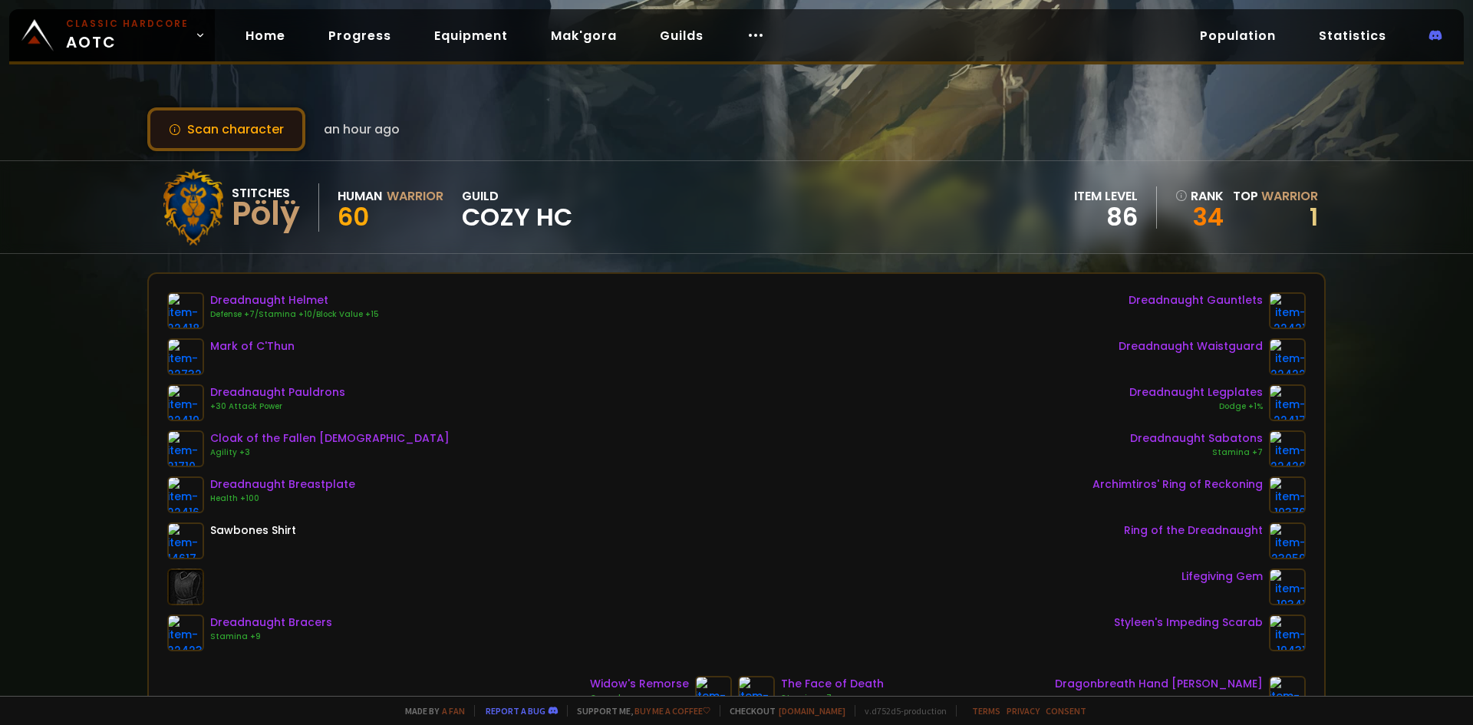
click at [226, 142] on button "Scan character" at bounding box center [226, 129] width 158 height 44
click at [387, 105] on div "Scan character an hour ago Stitches Pölÿ Human Warrior 60 guild Cozy HC item le…" at bounding box center [736, 348] width 1473 height 696
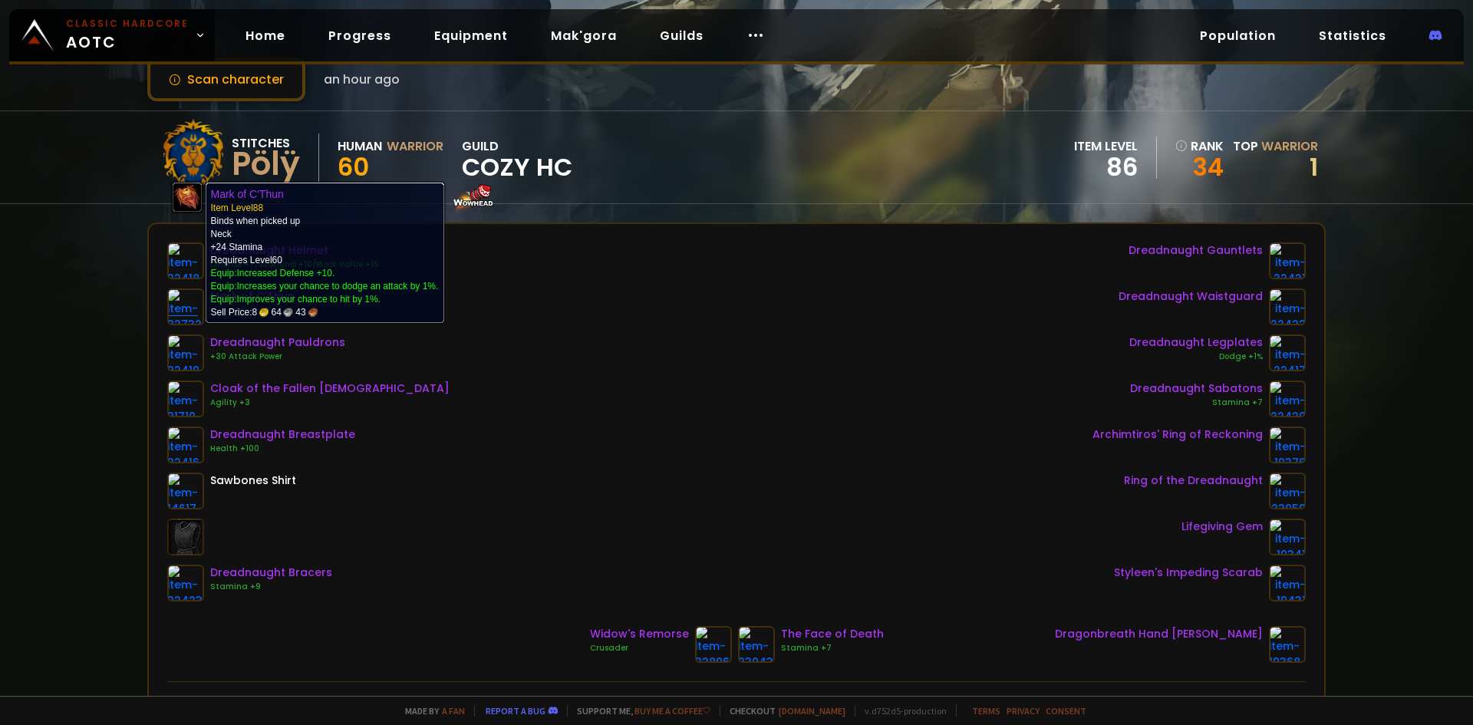
scroll to position [77, 0]
